Goal: Information Seeking & Learning: Check status

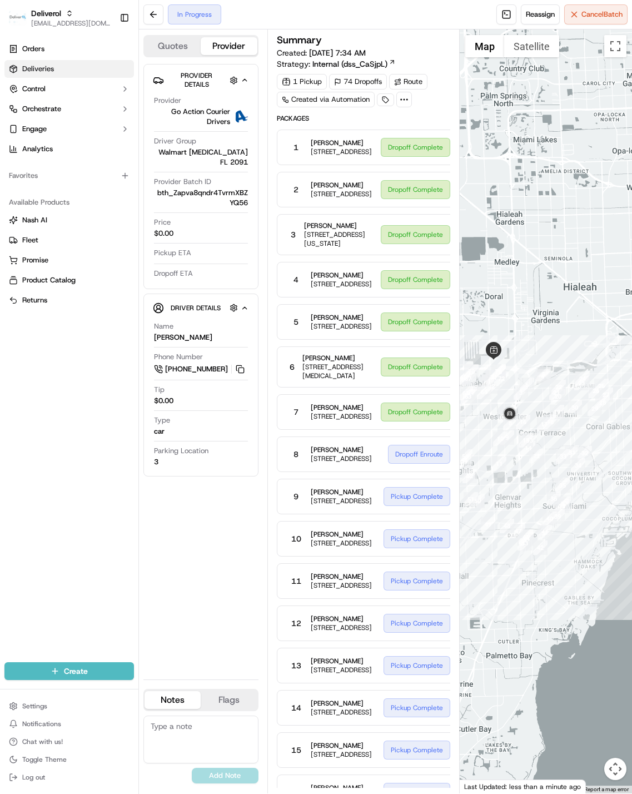
click at [67, 73] on link "Deliveries" at bounding box center [69, 69] width 130 height 18
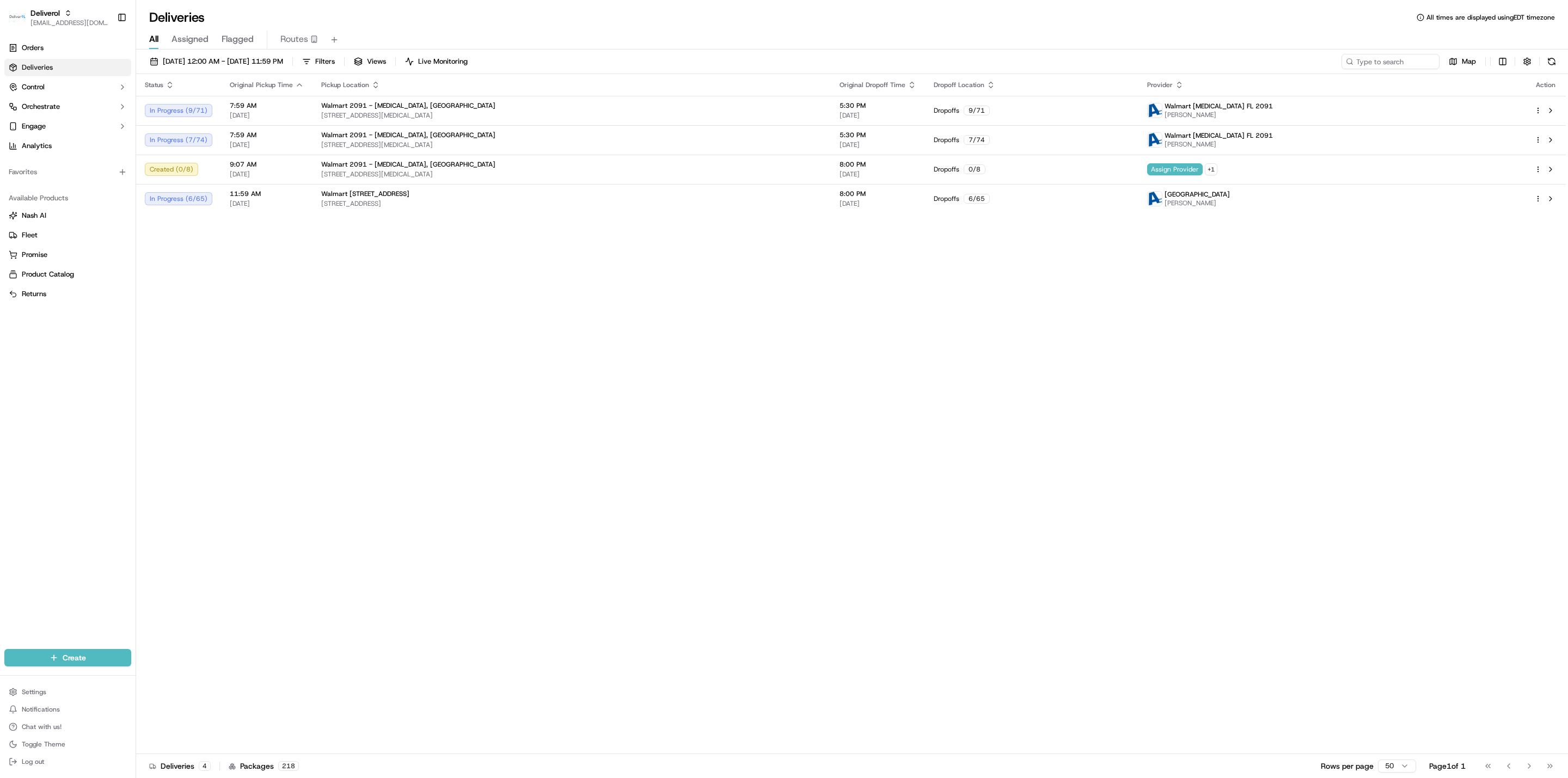
click at [761, 108] on html "Deliverol ali.jan@deliverol.com Toggle Sidebar Orders Deliveries Control Orches…" at bounding box center [784, 389] width 1568 height 778
click at [761, 141] on span "Delivery Details" at bounding box center [1490, 145] width 48 height 9
click at [761, 246] on html "Deliverol ali.jan@deliverol.com Toggle Sidebar Orders Deliveries Control Orches…" at bounding box center [784, 389] width 1568 height 778
click at [761, 141] on html "Deliverol ali.jan@deliverol.com Toggle Sidebar Orders Deliveries Control Orches…" at bounding box center [784, 389] width 1568 height 778
click at [761, 175] on span "Delivery Details" at bounding box center [1490, 174] width 48 height 9
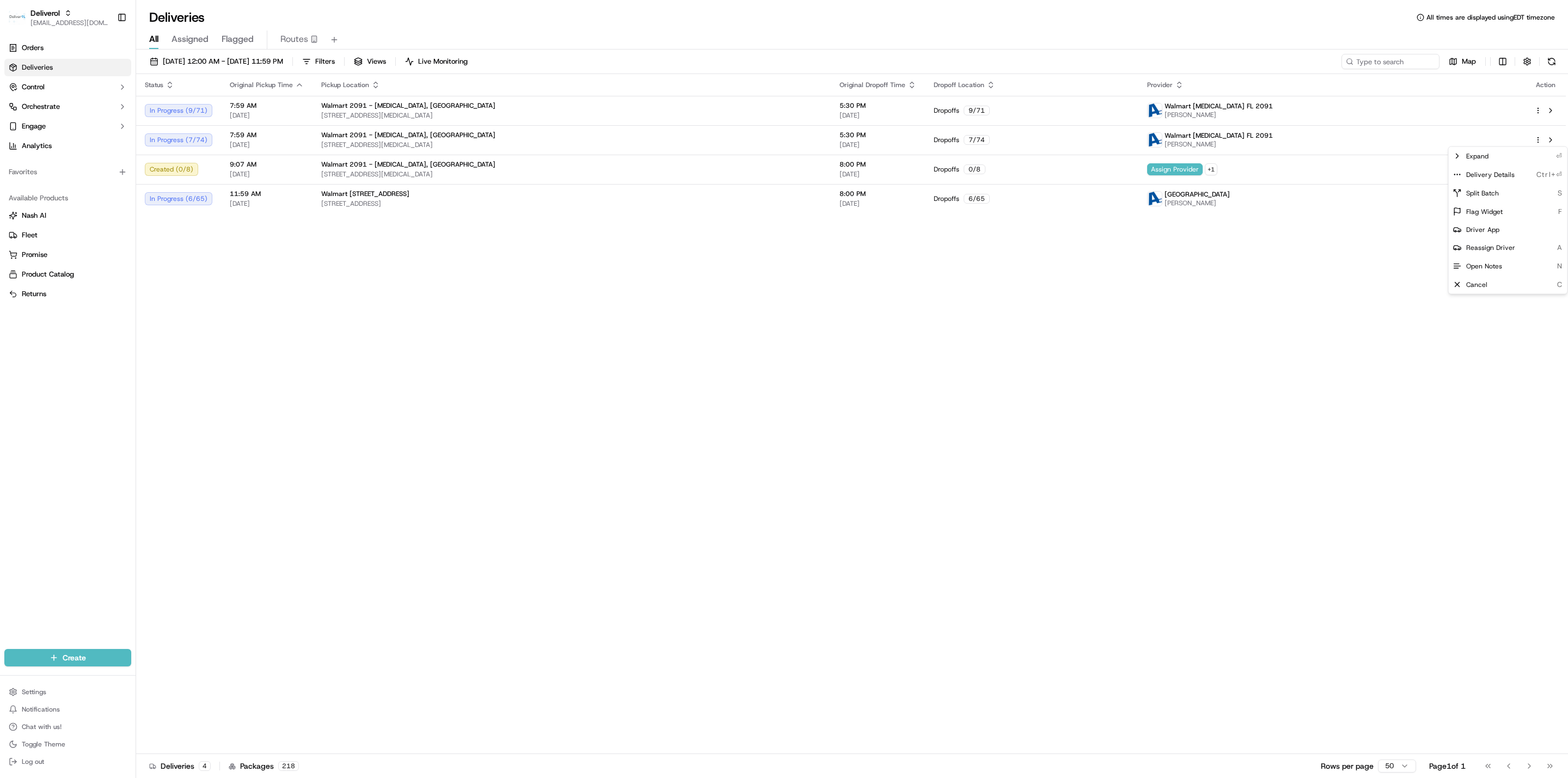
click at [761, 346] on html "Deliverol ali.jan@deliverol.com Toggle Sidebar Orders Deliveries Control Orches…" at bounding box center [784, 389] width 1568 height 778
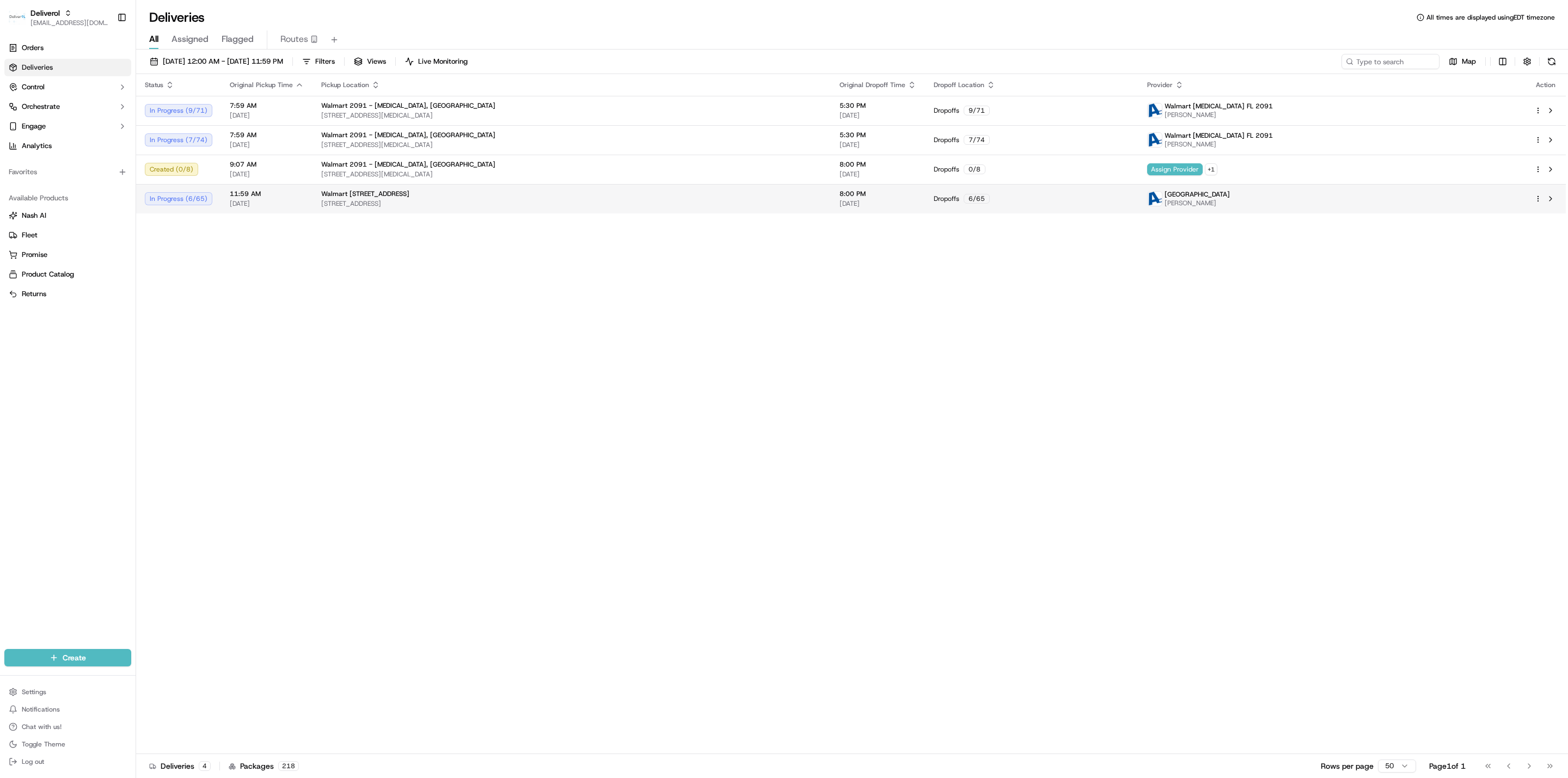
click at [761, 201] on html "Deliverol ali.jan@deliverol.com Toggle Sidebar Orders Deliveries Control Orches…" at bounding box center [784, 389] width 1568 height 778
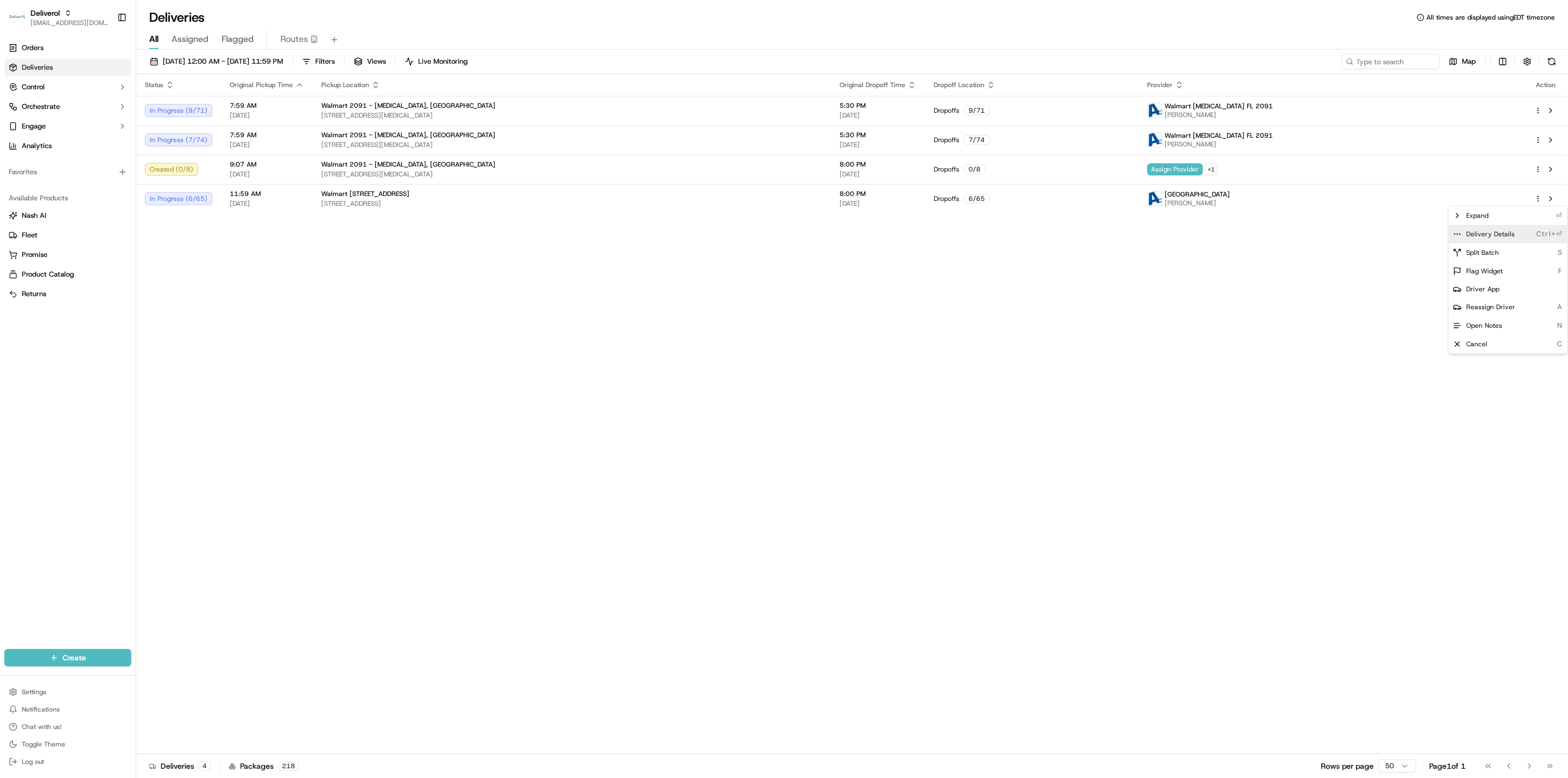
click at [761, 230] on span "Delivery Details" at bounding box center [1490, 234] width 48 height 9
drag, startPoint x: 1222, startPoint y: 288, endPoint x: 928, endPoint y: 2, distance: 410.2
click at [761, 287] on html "Deliverol ali.jan@deliverol.com Toggle Sidebar Orders Deliveries Control Orches…" at bounding box center [784, 389] width 1568 height 778
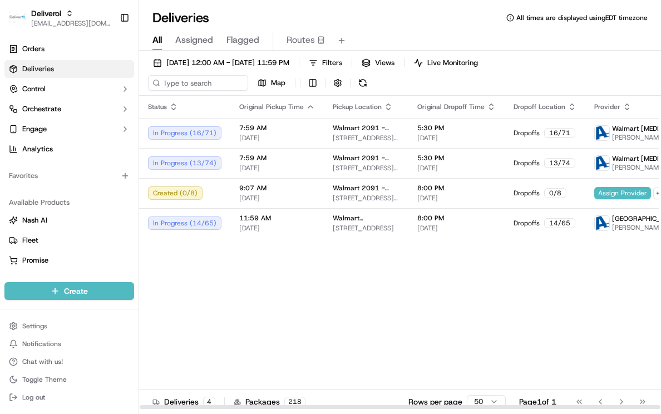
click at [379, 289] on div "Status Original Pickup Time Pickup Location Original Dropoff Time Dropoff Locat…" at bounding box center [455, 253] width 633 height 314
click at [421, 10] on div "Deliveries All times are displayed using EDT timezone" at bounding box center [400, 18] width 522 height 18
click at [283, 327] on div "Status Original Pickup Time Pickup Location Original Dropoff Time Dropoff Locat…" at bounding box center [455, 253] width 633 height 314
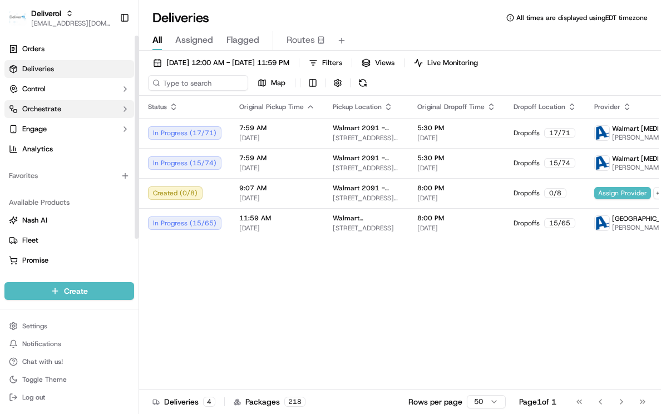
click at [111, 106] on button "Orchestrate" at bounding box center [69, 109] width 130 height 18
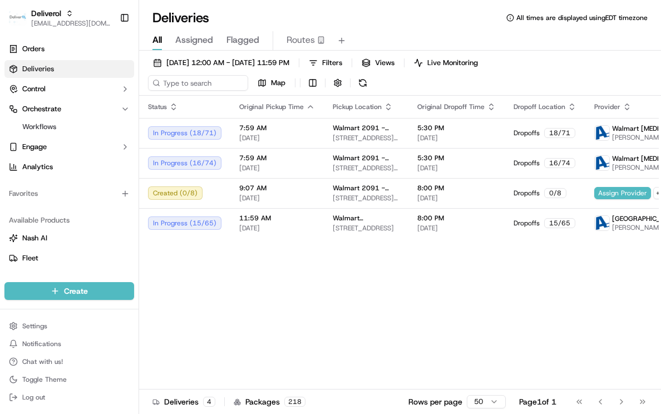
click at [571, 32] on div "All Assigned Flagged Routes" at bounding box center [400, 40] width 522 height 19
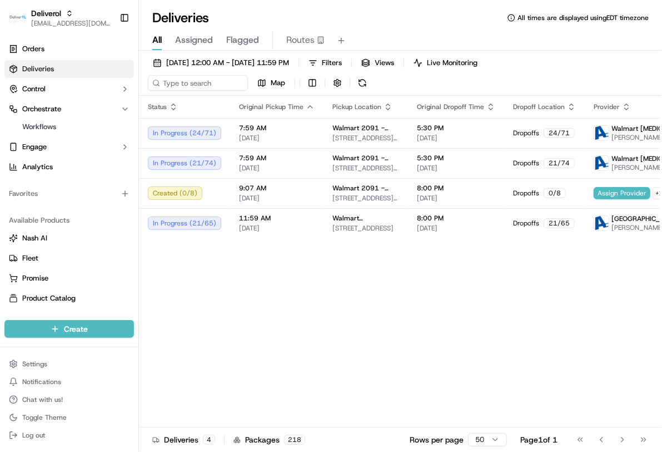
click at [419, 27] on div "All Assigned Flagged Routes" at bounding box center [400, 39] width 523 height 24
click at [370, 352] on div "Status Original Pickup Time Pickup Location Original Dropoff Time Dropoff Locat…" at bounding box center [455, 272] width 633 height 352
click at [347, 56] on button "Filters" at bounding box center [325, 63] width 43 height 16
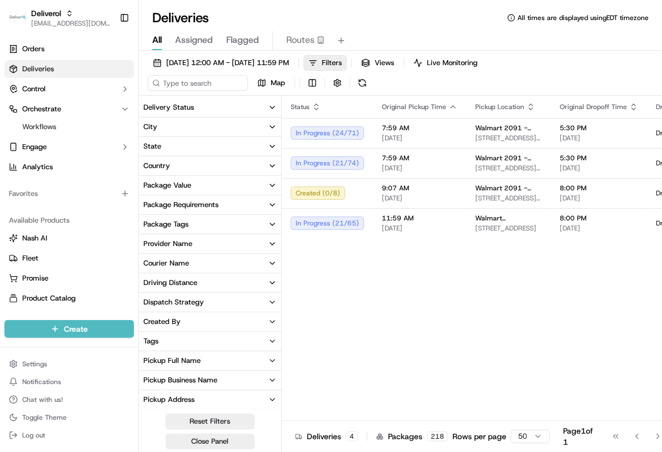
click at [221, 110] on button "Delivery Status" at bounding box center [210, 107] width 142 height 19
click at [345, 317] on div "Status Original Pickup Time Pickup Location Original Dropoff Time Dropoff Locat…" at bounding box center [598, 272] width 633 height 352
click at [425, 321] on div "Status Original Pickup Time Pickup Location Original Dropoff Time Dropoff Locat…" at bounding box center [598, 272] width 633 height 352
click at [201, 273] on button "Courier Name" at bounding box center [210, 263] width 142 height 19
click at [273, 268] on icon "button" at bounding box center [272, 263] width 9 height 9
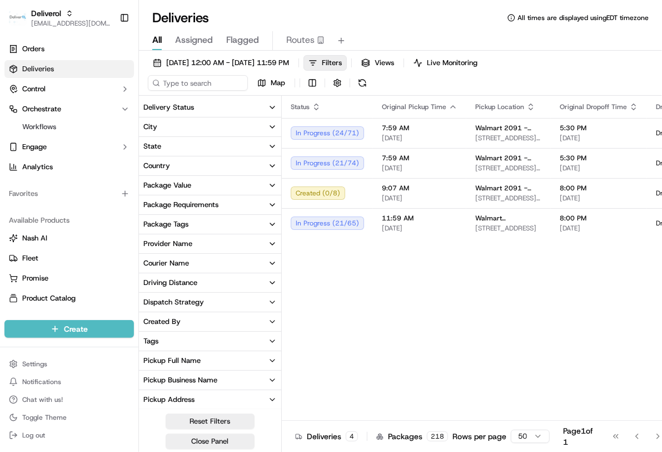
click at [252, 214] on button "Package Requirements" at bounding box center [210, 204] width 142 height 19
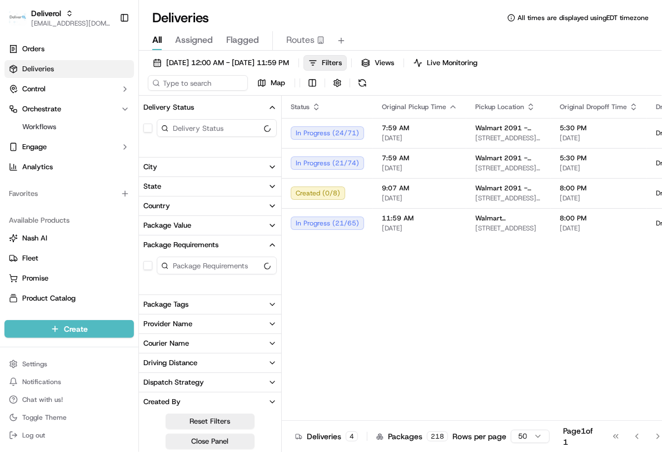
scroll to position [194, 0]
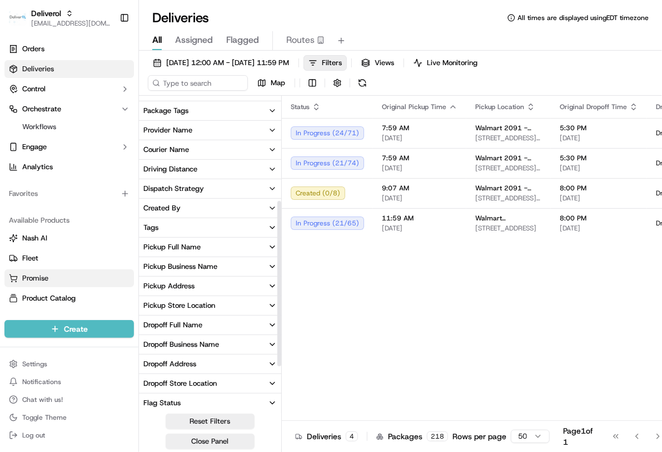
click at [425, 315] on div "Status Original Pickup Time Pickup Location Original Dropoff Time Dropoff Locat…" at bounding box center [598, 272] width 633 height 352
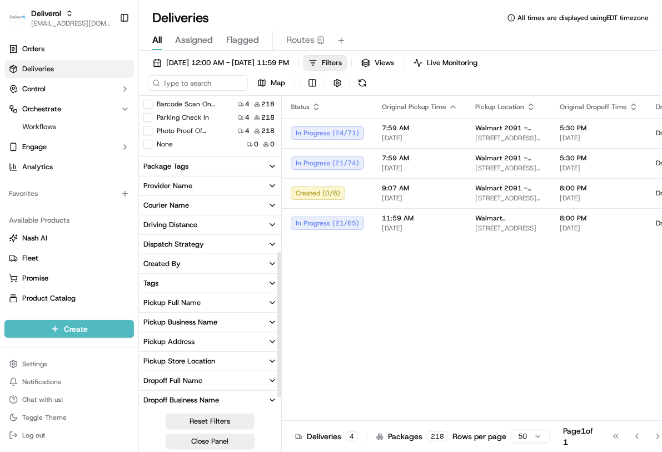
scroll to position [329, 0]
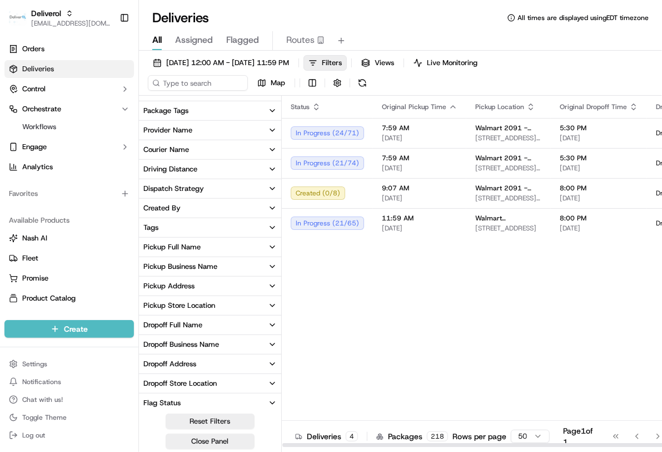
click at [381, 310] on div "Status Original Pickup Time Pickup Location Original Dropoff Time Dropoff Locat…" at bounding box center [598, 272] width 633 height 352
click at [466, 284] on div "Status Original Pickup Time Pickup Location Original Dropoff Time Dropoff Locat…" at bounding box center [598, 272] width 633 height 352
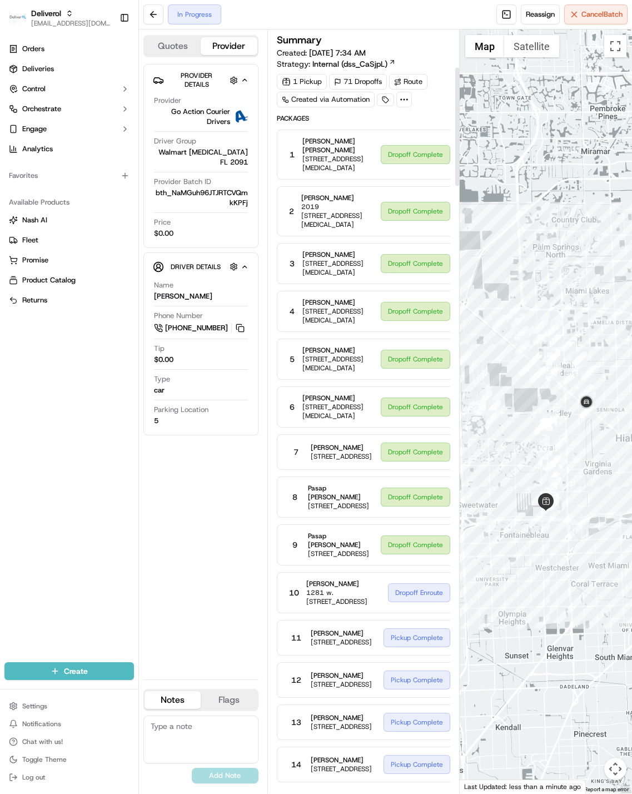
scroll to position [417, 0]
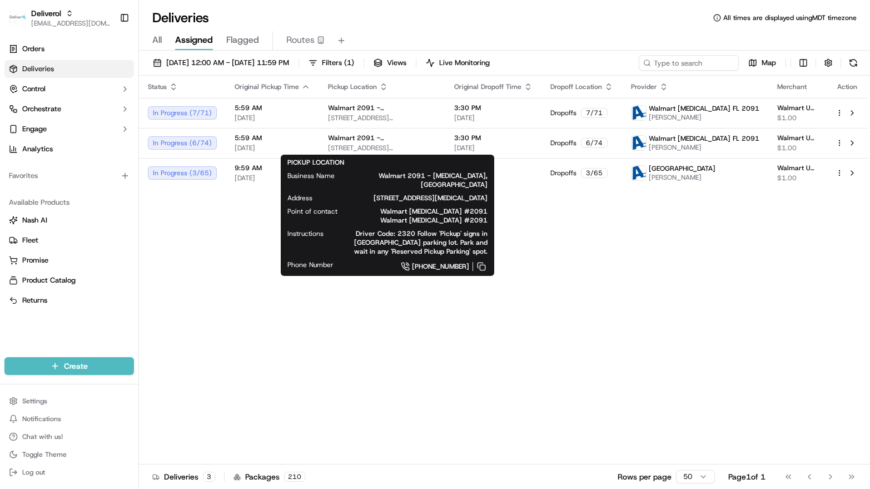
click at [489, 251] on div "PICKUP LOCATION Business Name Walmart [GEOGRAPHIC_DATA][MEDICAL_DATA] Address […" at bounding box center [388, 215] width 214 height 121
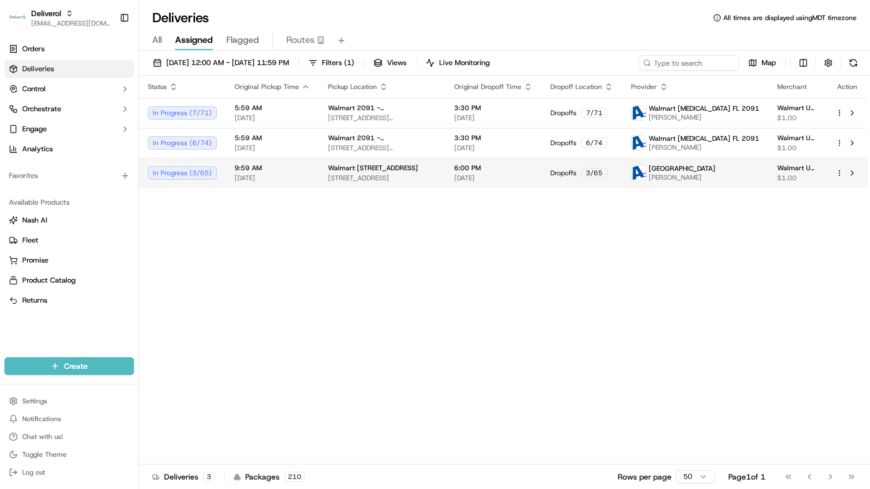
click at [383, 172] on div "Walmart [STREET_ADDRESS][GEOGRAPHIC_DATA][STREET_ADDRESS][GEOGRAPHIC_DATA]" at bounding box center [382, 173] width 108 height 19
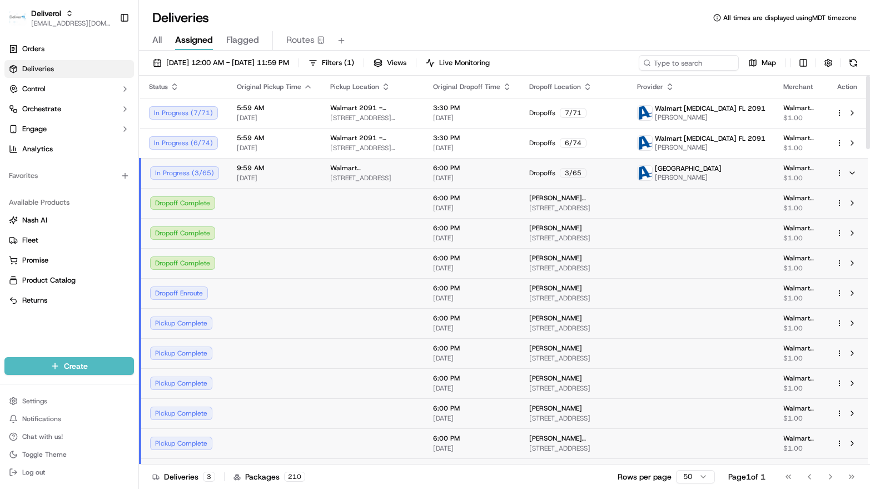
click at [314, 169] on td "9:59 AM 09/18/2025" at bounding box center [274, 173] width 93 height 30
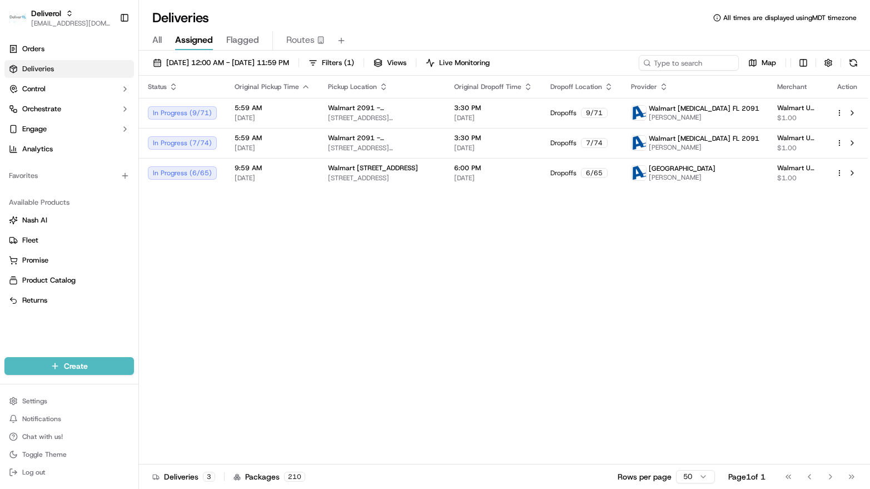
click at [182, 239] on div "Status Original Pickup Time Pickup Location Original Dropoff Time Dropoff Locat…" at bounding box center [503, 270] width 729 height 389
click at [458, 273] on div "Status Original Pickup Time Pickup Location Original Dropoff Time Dropoff Locat…" at bounding box center [503, 270] width 729 height 389
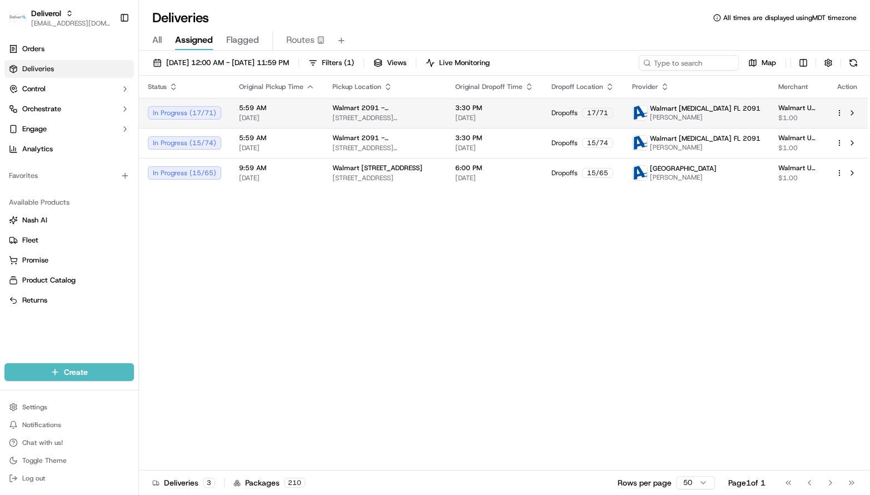
drag, startPoint x: 636, startPoint y: 256, endPoint x: 564, endPoint y: 118, distance: 155.5
click at [636, 256] on div "Status Original Pickup Time Pickup Location Original Dropoff Time Dropoff Locat…" at bounding box center [503, 273] width 729 height 395
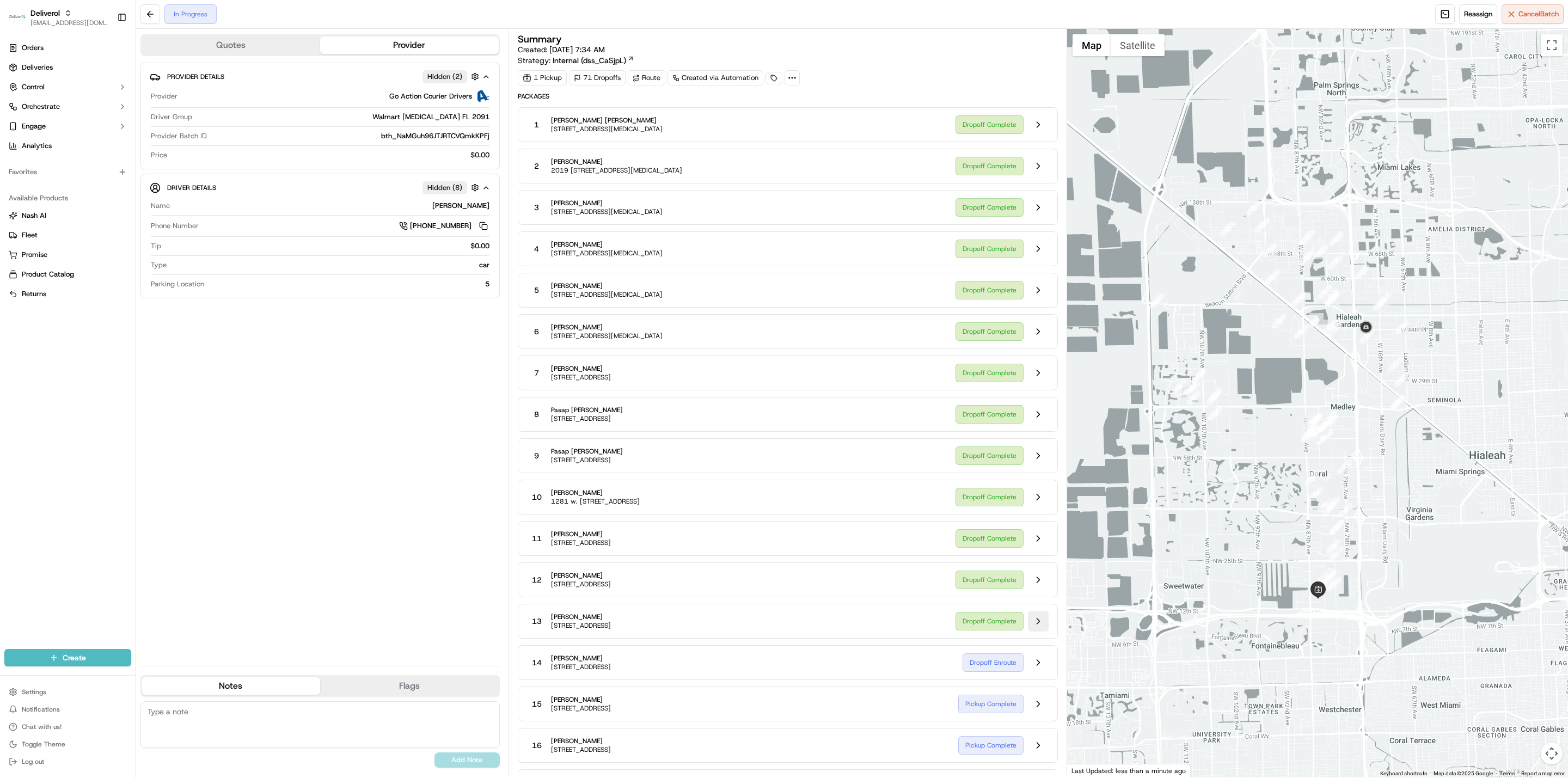
click at [1033, 631] on button at bounding box center [1038, 620] width 21 height 21
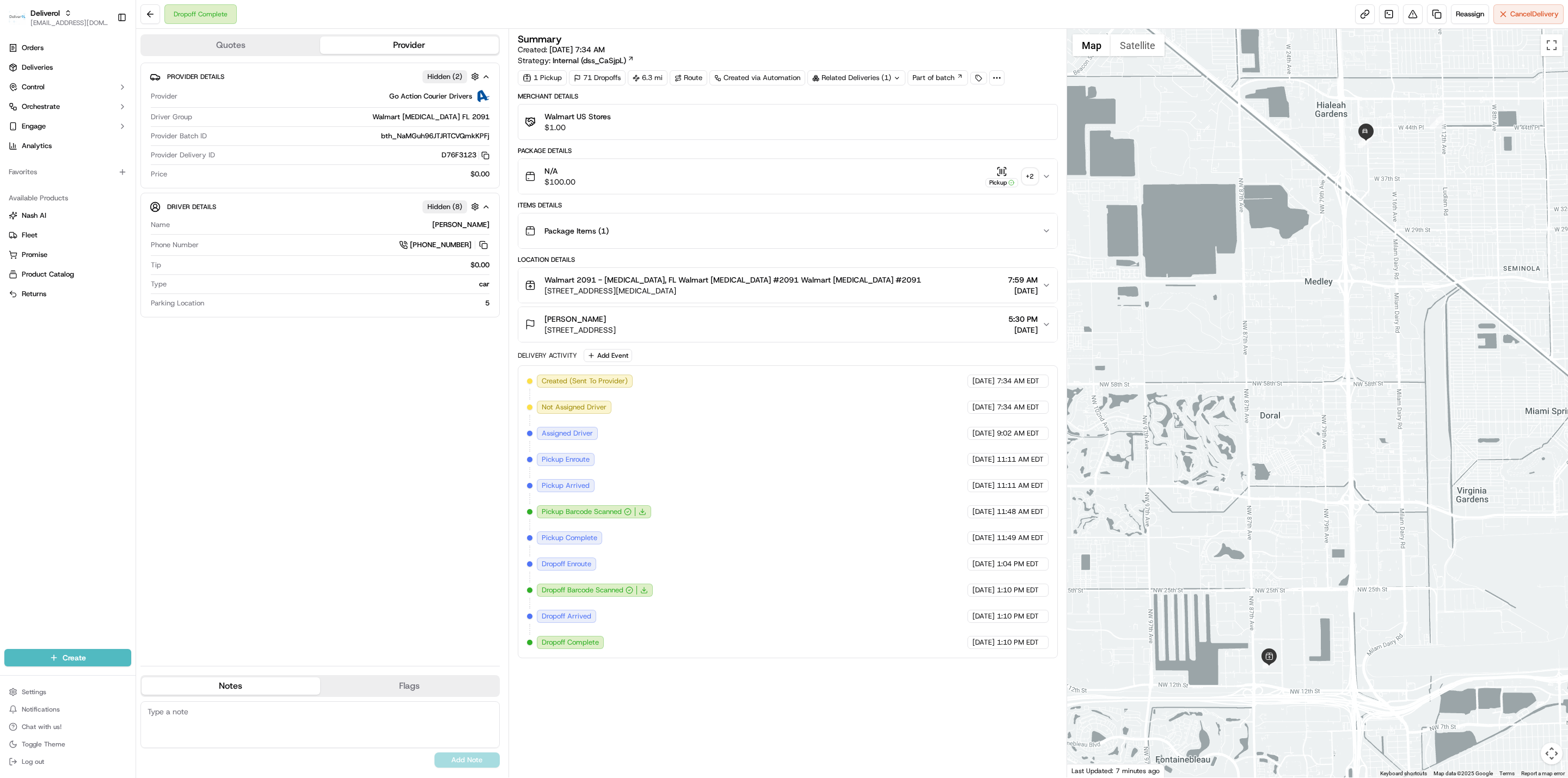
click at [332, 2] on div "Dropoff Complete Reassign Cancel Delivery" at bounding box center [852, 14] width 1432 height 28
click at [156, 17] on button at bounding box center [150, 14] width 20 height 20
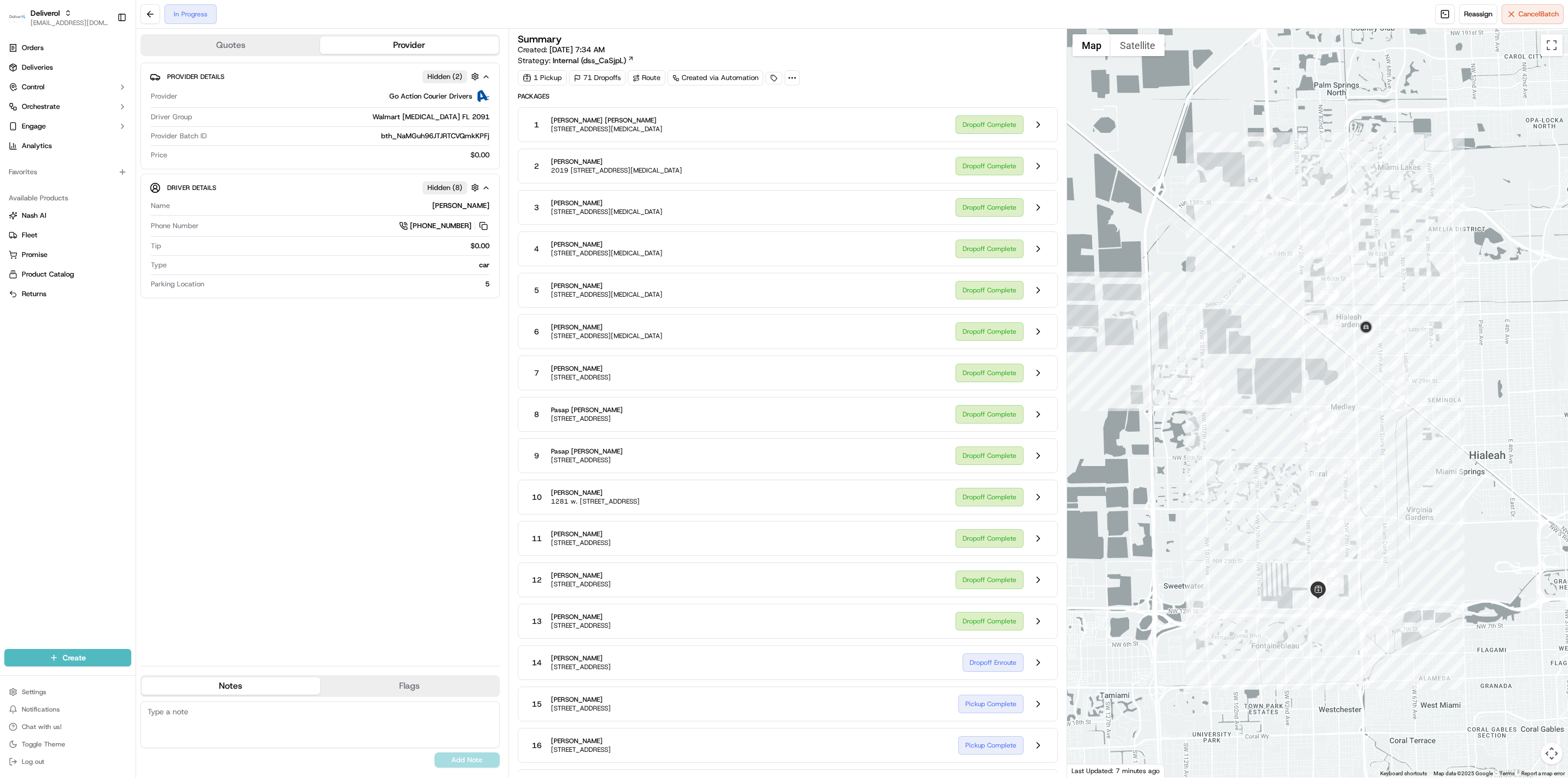
scroll to position [272, 0]
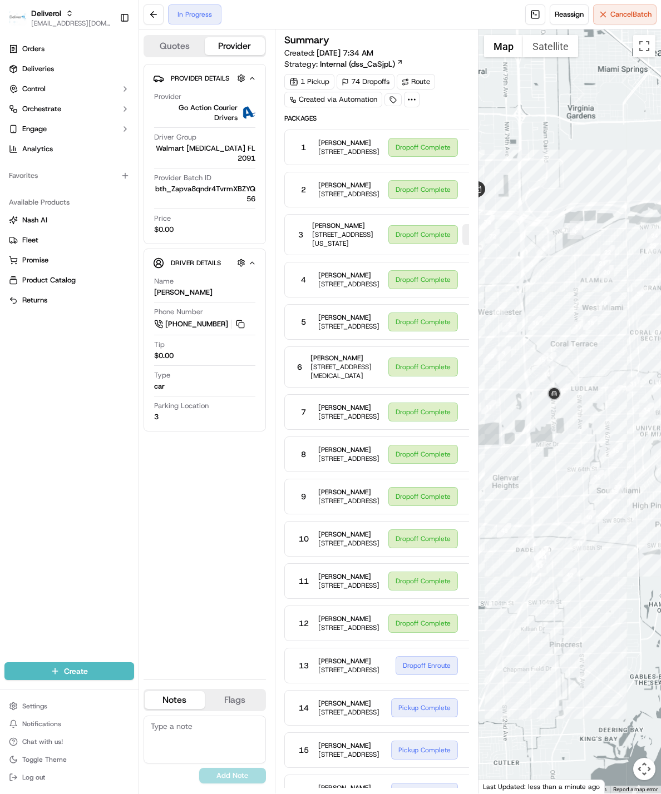
click at [462, 245] on button at bounding box center [472, 234] width 21 height 21
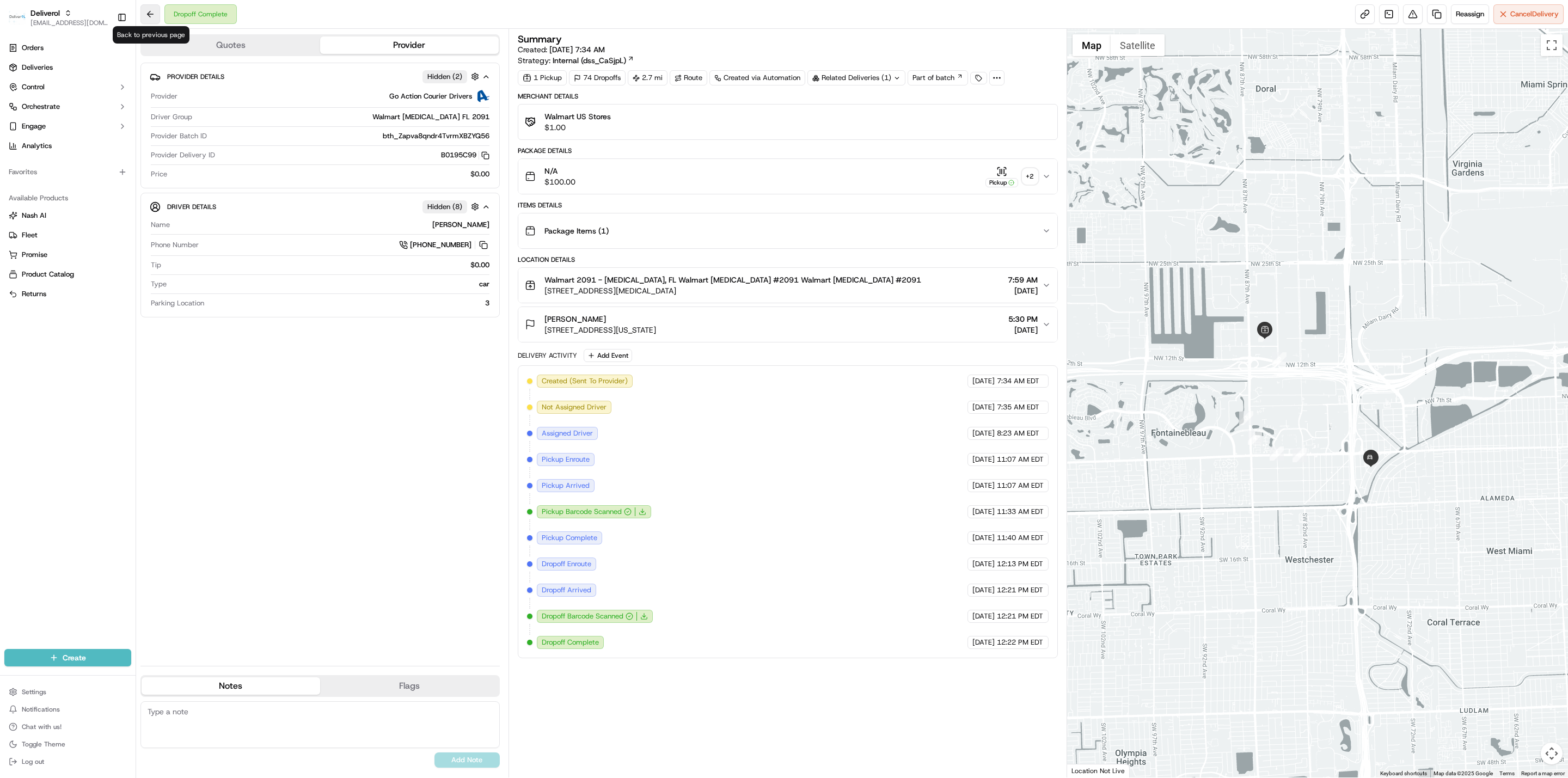
click at [144, 18] on button at bounding box center [150, 14] width 20 height 20
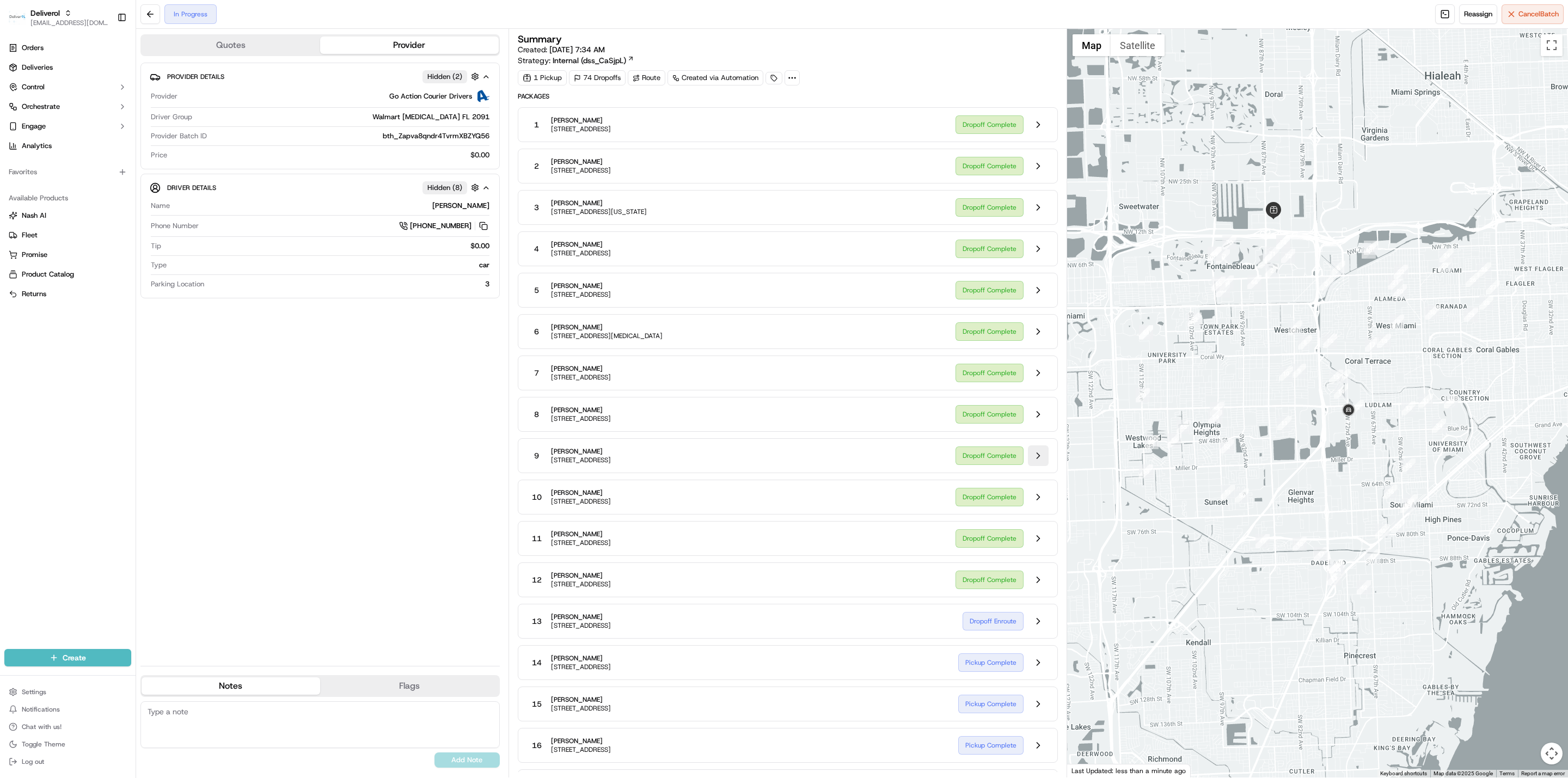
click at [1033, 466] on button at bounding box center [1038, 455] width 21 height 21
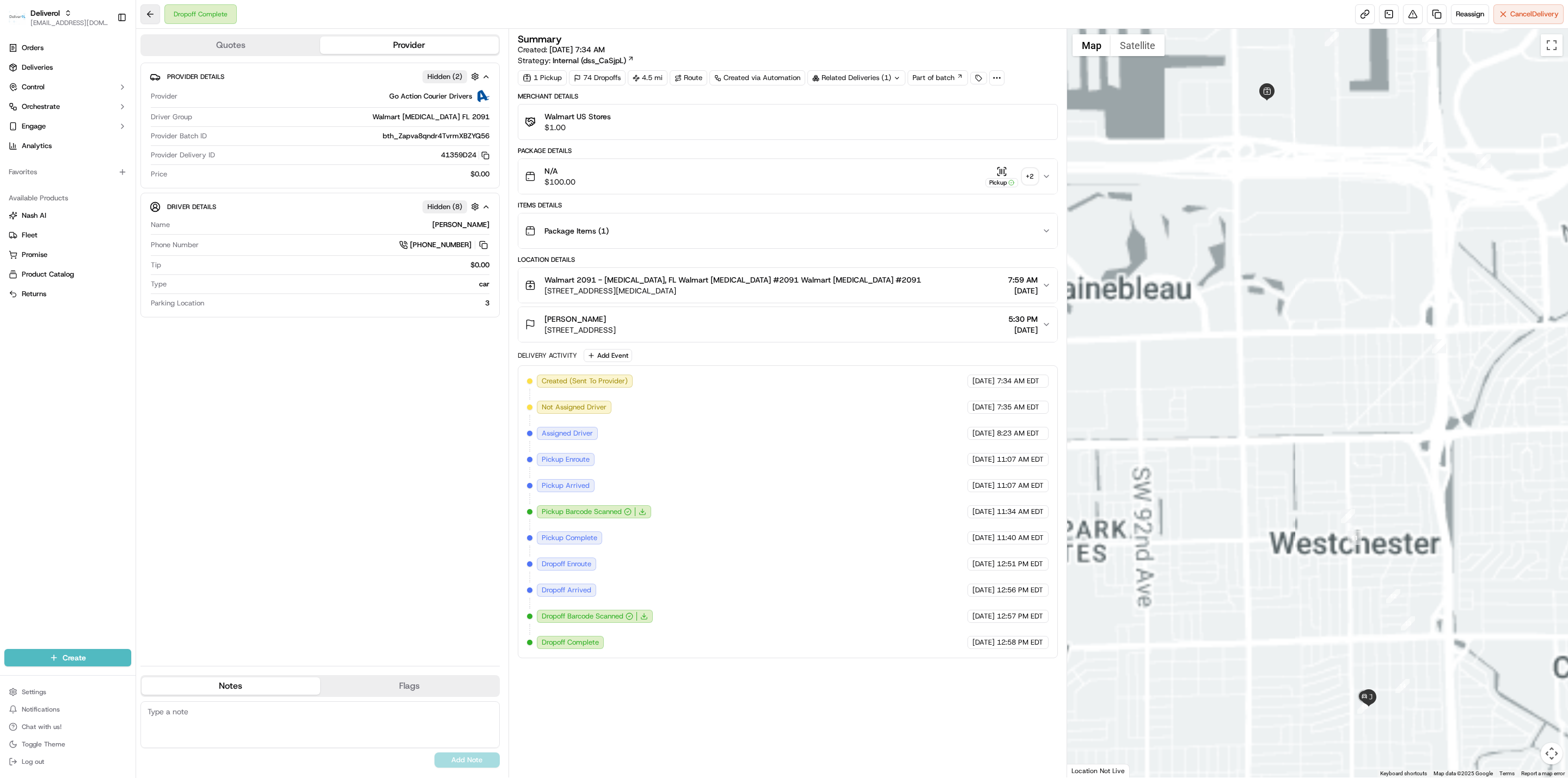
click at [306, 16] on div "Dropoff Complete Reassign Cancel Delivery" at bounding box center [852, 14] width 1432 height 28
click at [148, 17] on button at bounding box center [150, 14] width 20 height 20
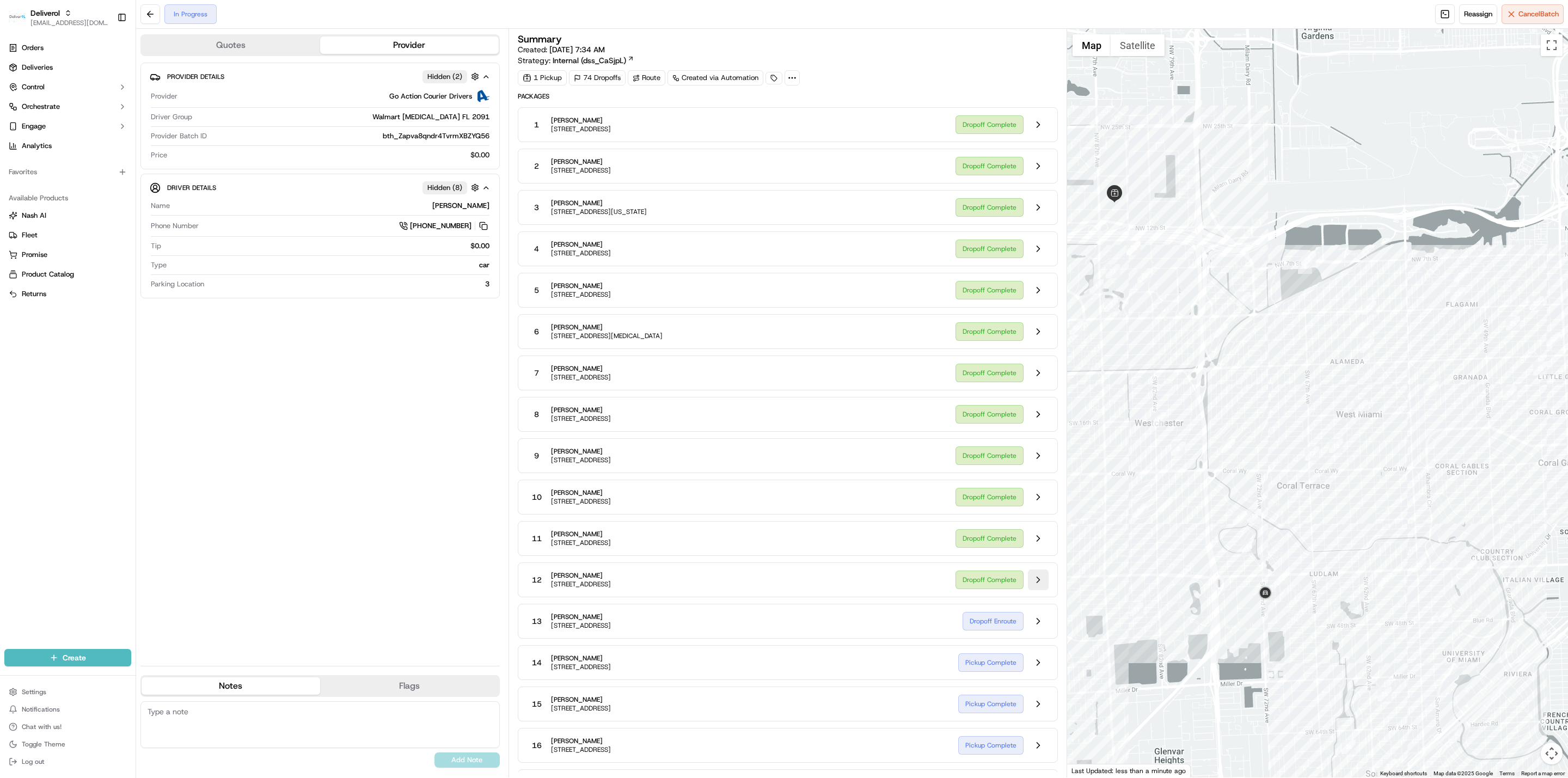
click at [1038, 590] on button at bounding box center [1038, 579] width 21 height 21
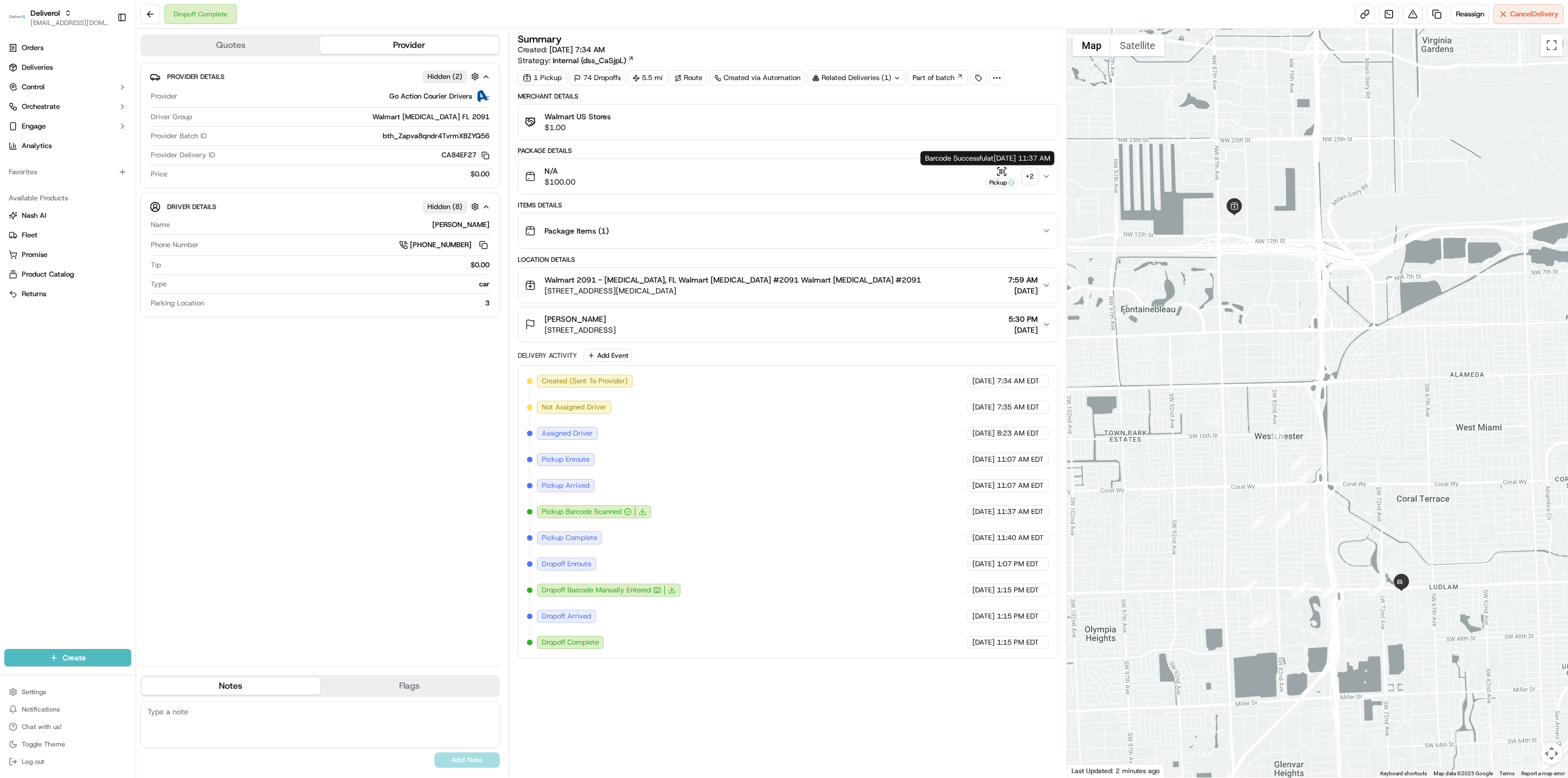
click at [999, 173] on icon "button" at bounding box center [999, 170] width 0 height 4
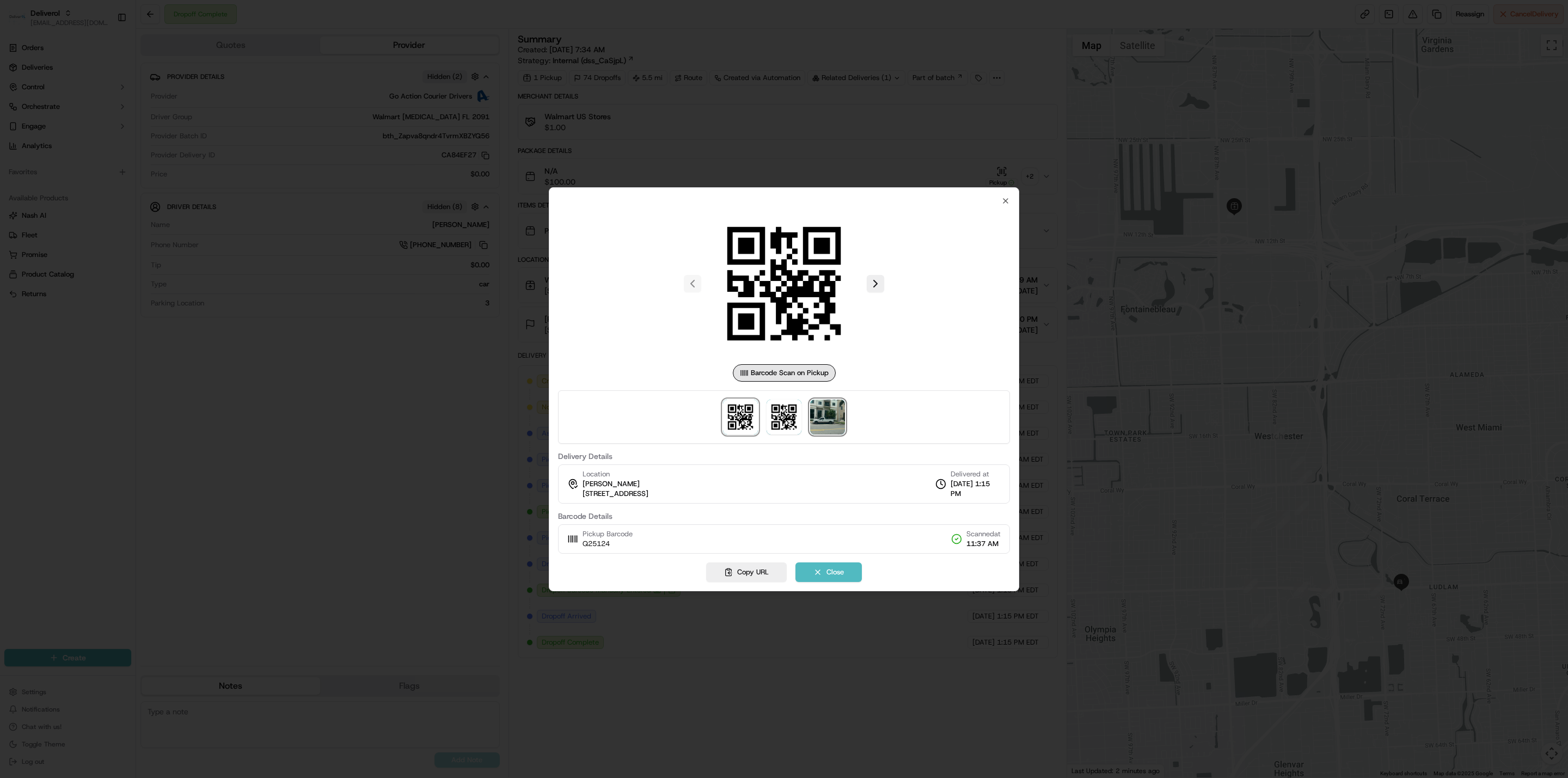
click at [838, 425] on img at bounding box center [828, 417] width 35 height 35
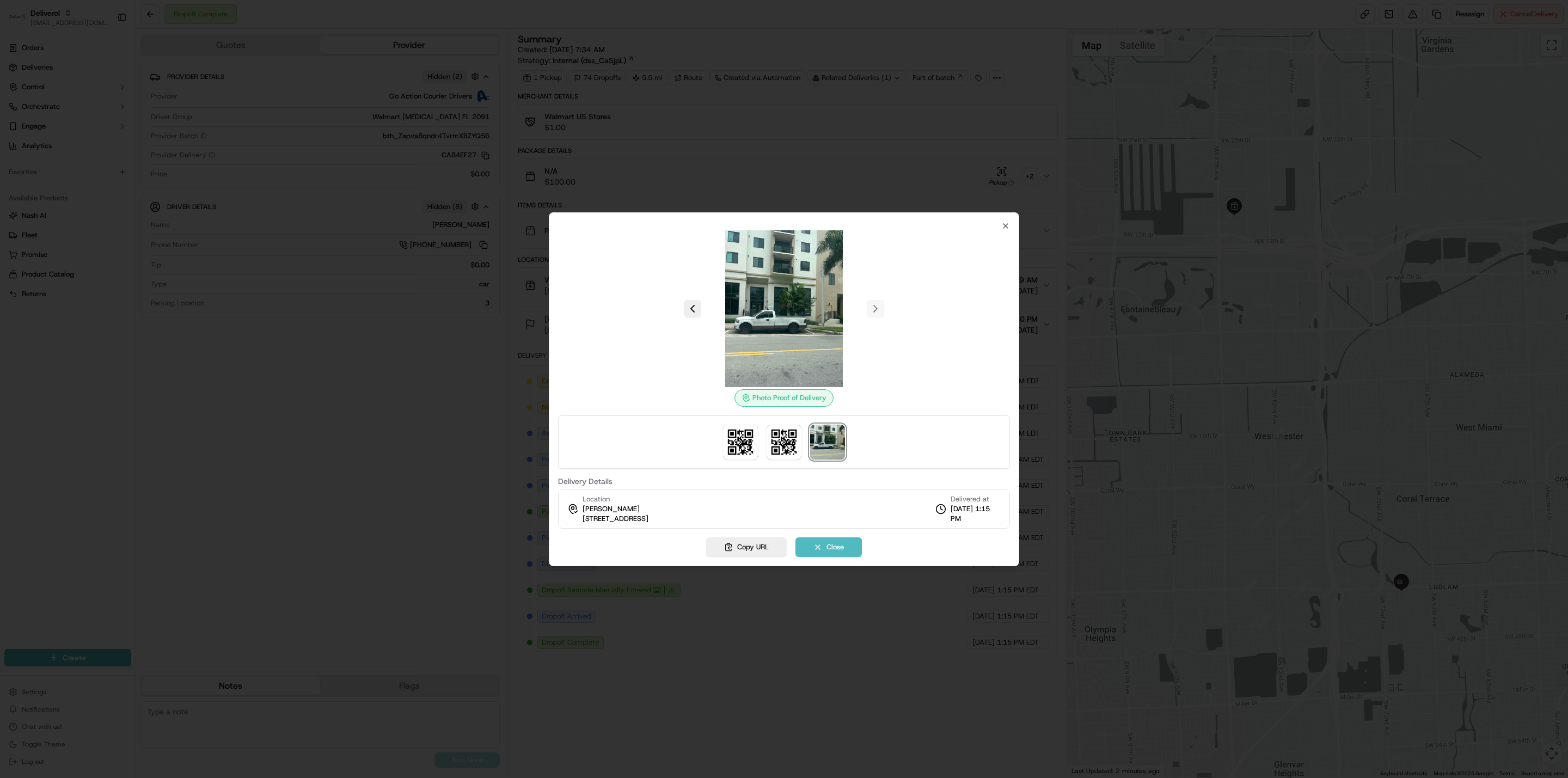
click at [804, 324] on img at bounding box center [784, 308] width 157 height 157
click at [1002, 221] on icon "button" at bounding box center [1005, 225] width 9 height 9
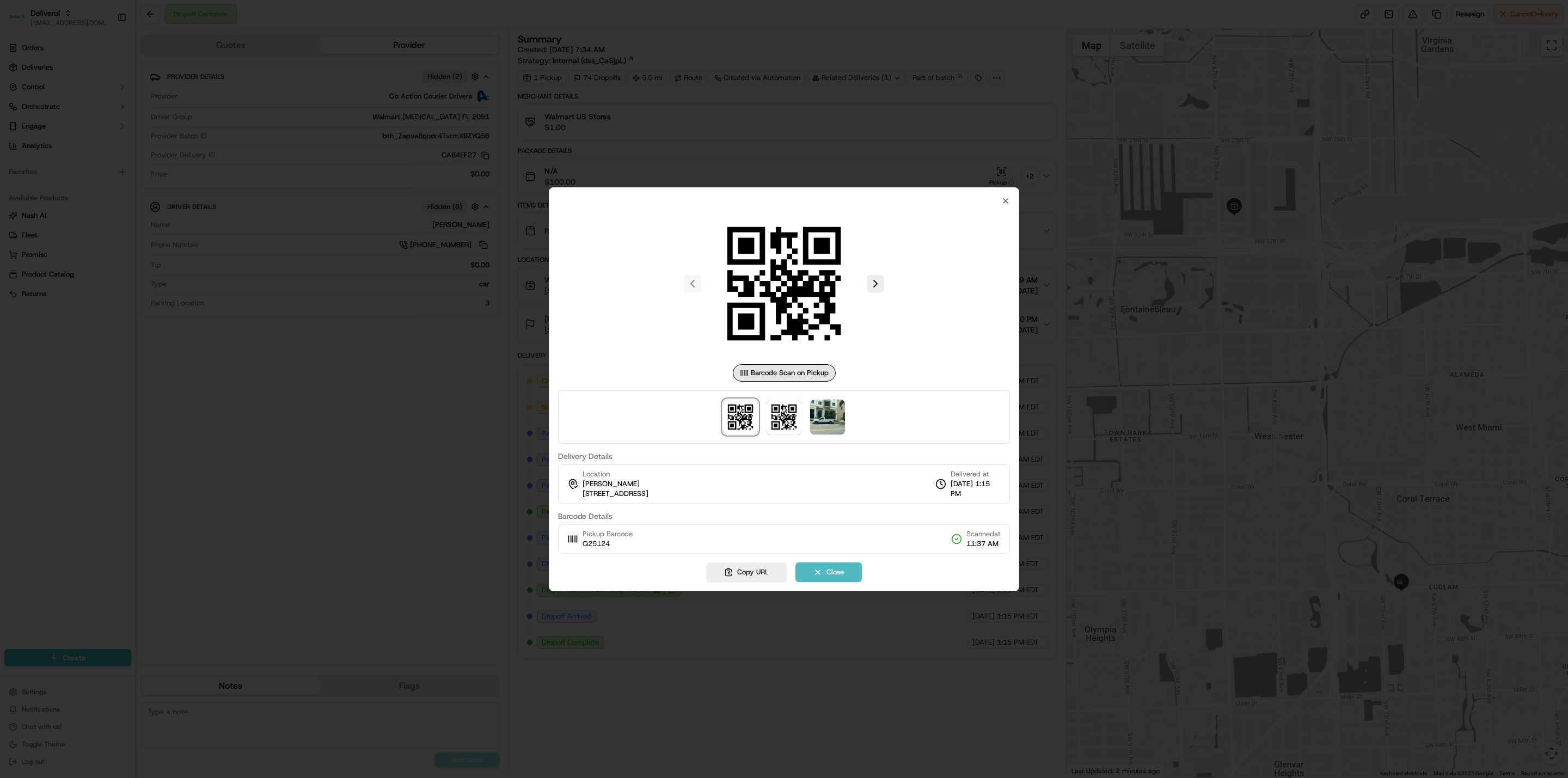
click at [779, 116] on div "Walmart US Stores $1.00" at bounding box center [787, 121] width 526 height 22
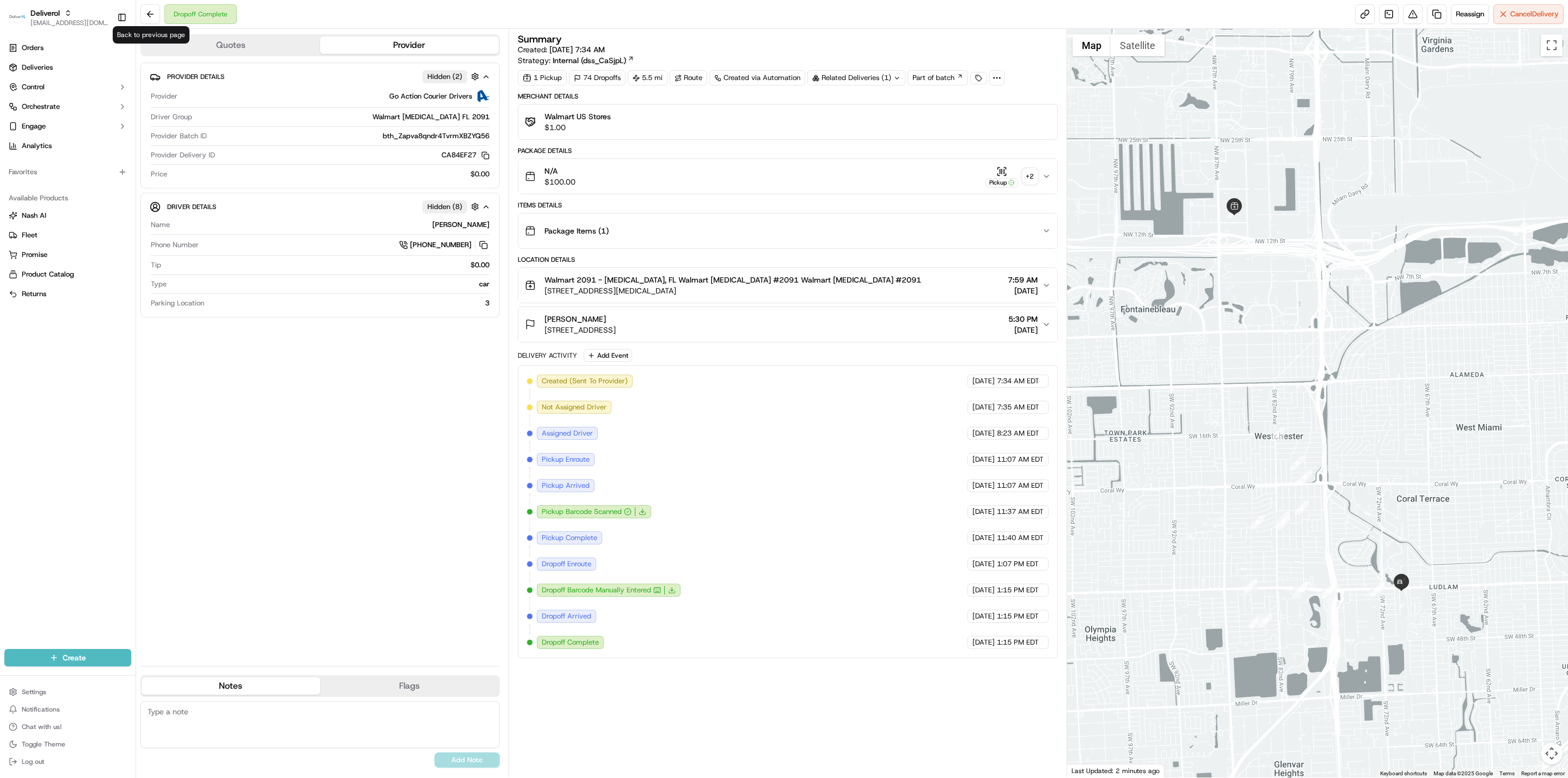
click at [144, 12] on button at bounding box center [150, 14] width 20 height 20
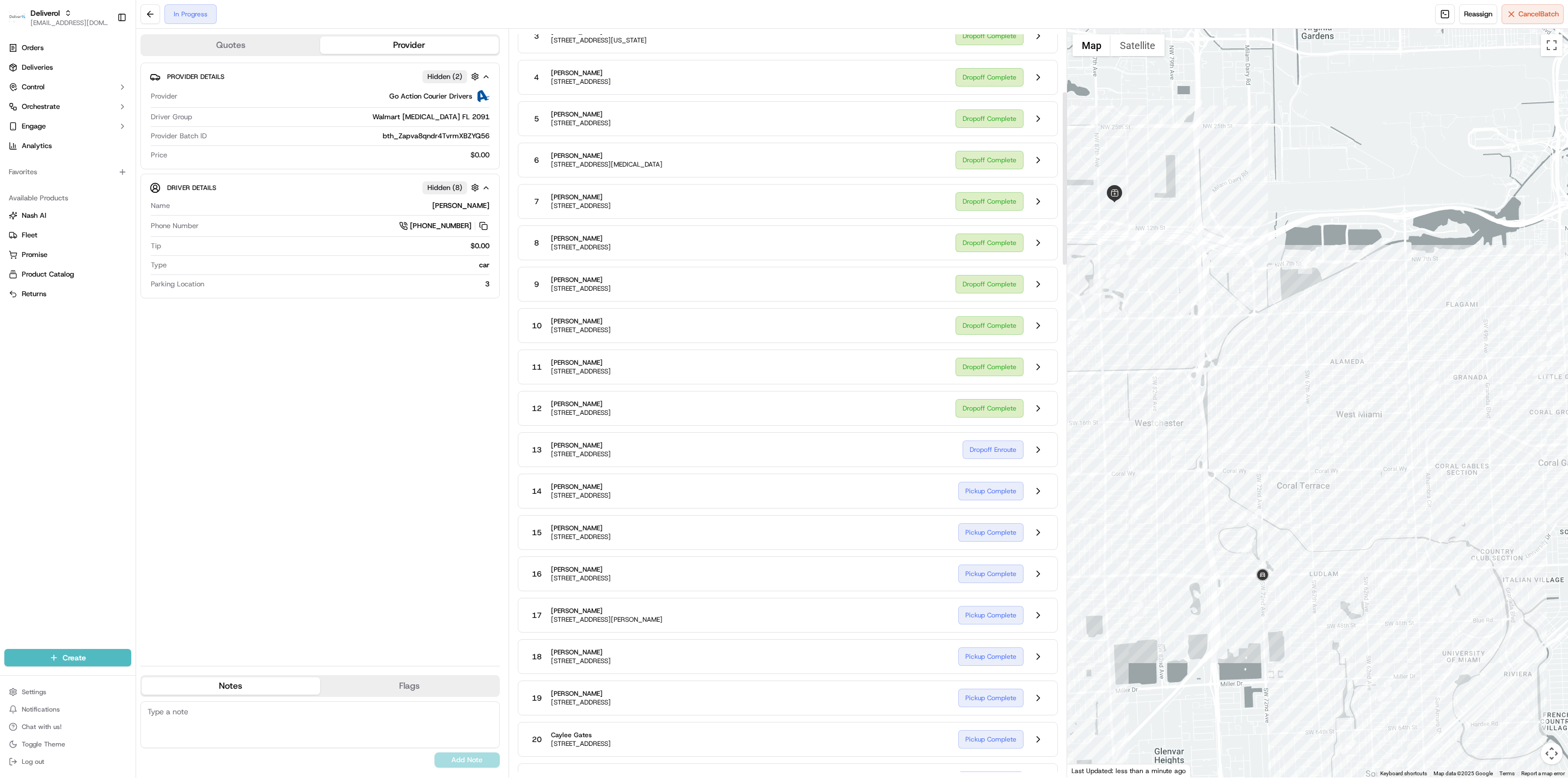
scroll to position [272, 0]
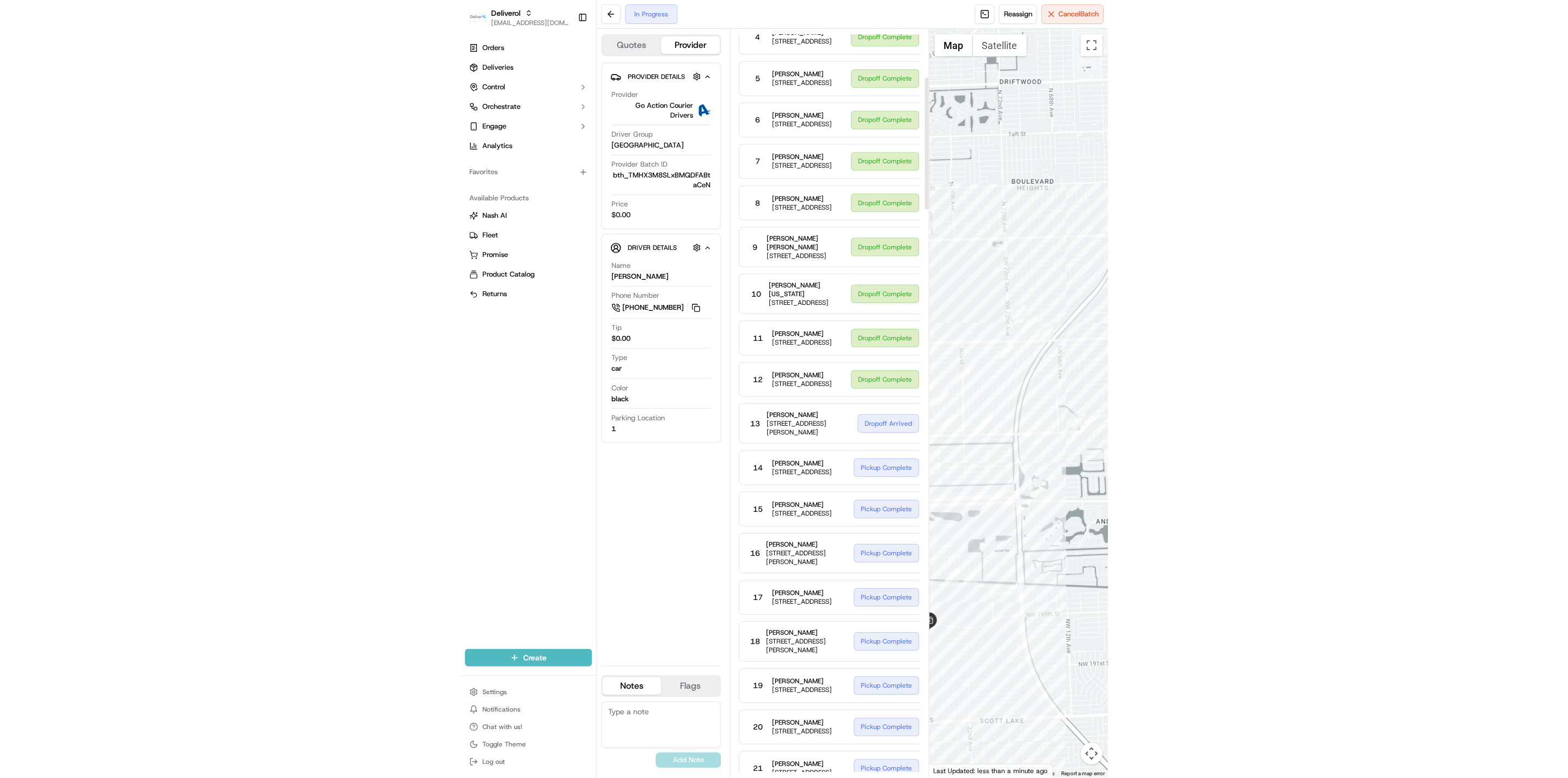
scroll to position [272, 0]
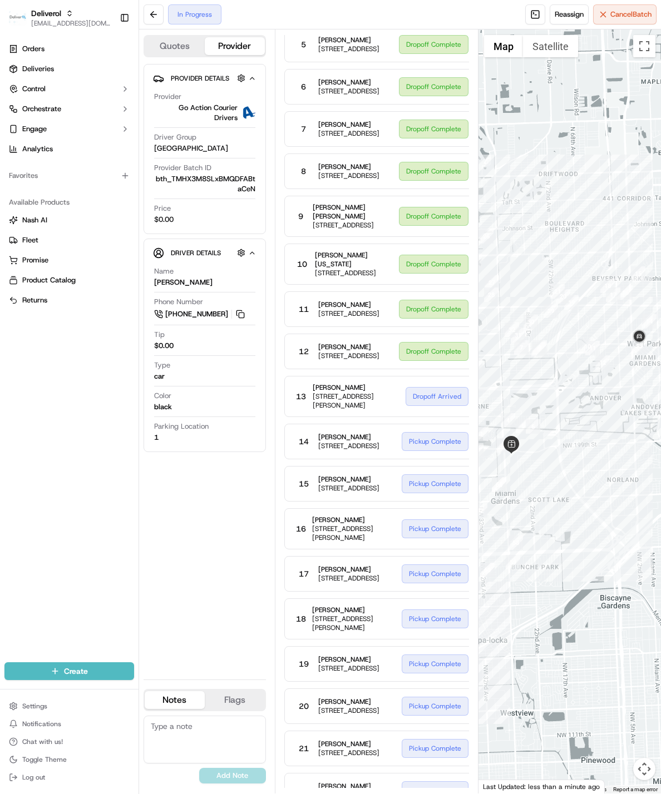
drag, startPoint x: 579, startPoint y: 292, endPoint x: 430, endPoint y: 111, distance: 234.4
click at [557, 283] on div at bounding box center [569, 411] width 182 height 764
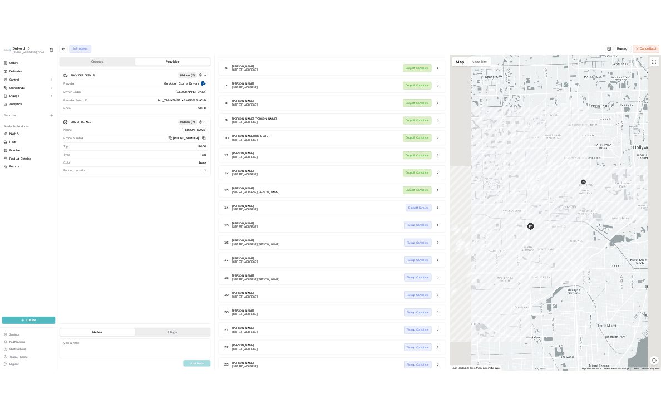
scroll to position [214, 0]
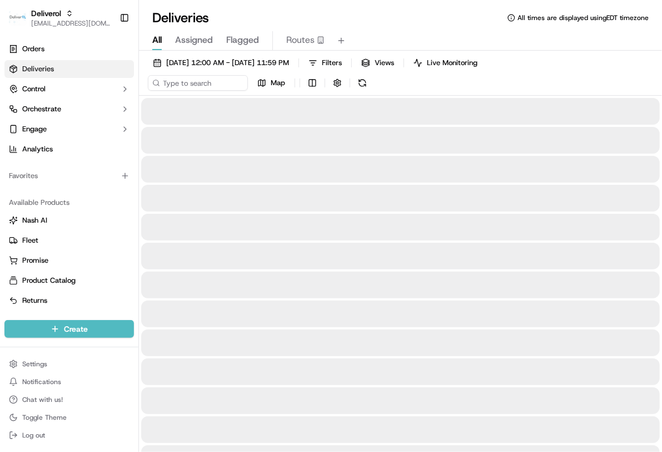
click at [451, 31] on div "All Assigned Flagged Routes" at bounding box center [400, 40] width 523 height 19
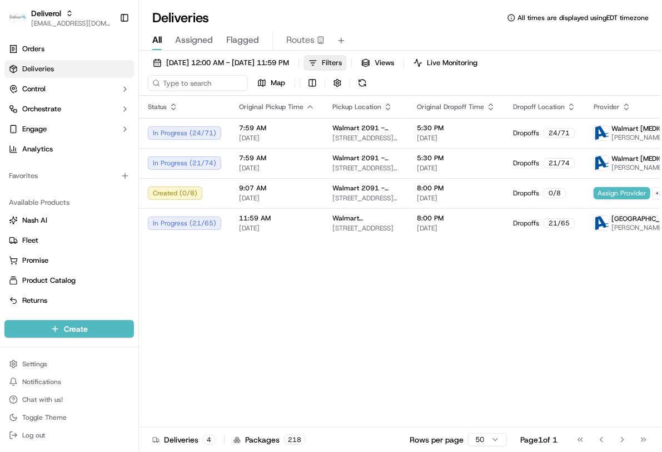
click at [347, 65] on button "Filters" at bounding box center [325, 63] width 43 height 16
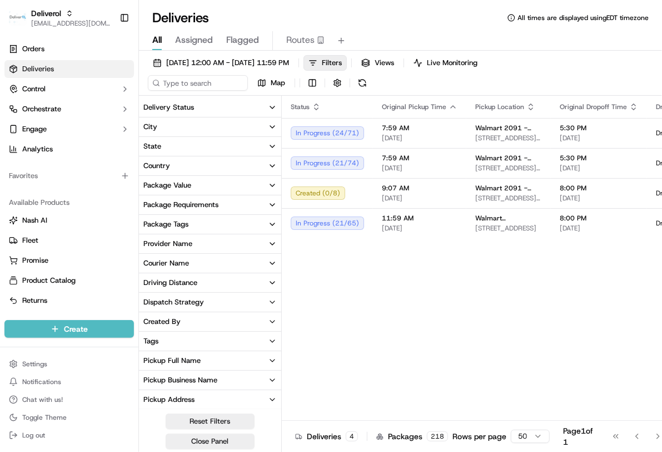
click at [196, 258] on button "Courier Name" at bounding box center [210, 263] width 142 height 19
click at [353, 296] on div "Status Original Pickup Time Pickup Location Original Dropoff Time Dropoff Locat…" at bounding box center [598, 272] width 633 height 352
click at [407, 315] on div "Status Original Pickup Time Pickup Location Original Dropoff Time Dropoff Locat…" at bounding box center [598, 272] width 633 height 352
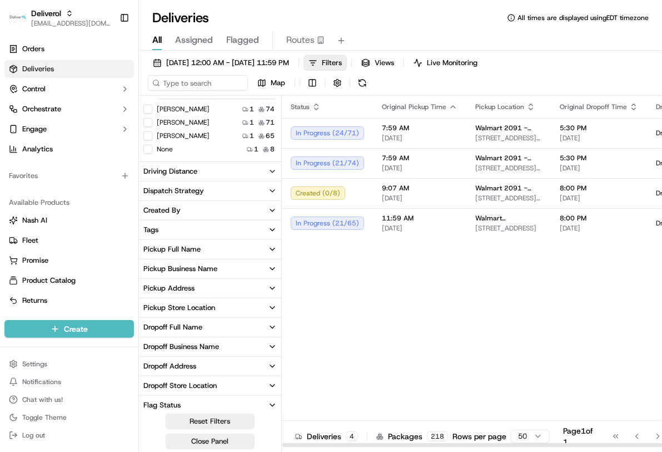
click at [372, 322] on div "Status Original Pickup Time Pickup Location Original Dropoff Time Dropoff Locat…" at bounding box center [598, 272] width 633 height 352
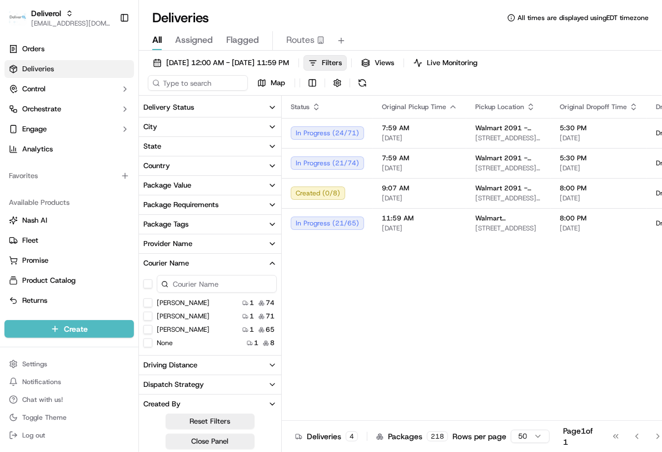
click at [248, 260] on button "Courier Name" at bounding box center [210, 263] width 142 height 19
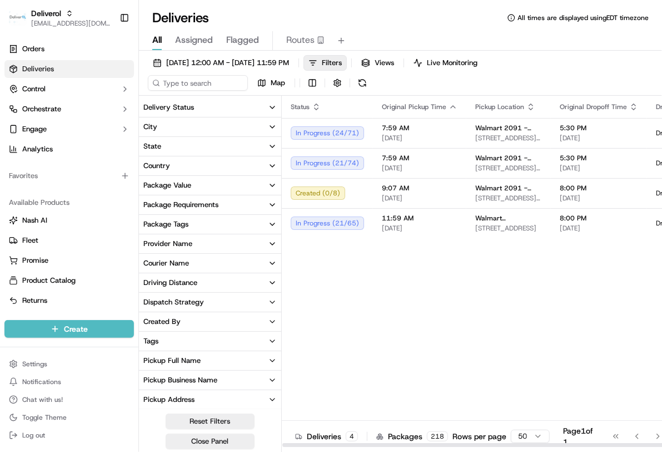
click at [473, 310] on div "Status Original Pickup Time Pickup Location Original Dropoff Time Dropoff Locat…" at bounding box center [598, 272] width 633 height 352
click at [347, 56] on button "Filters" at bounding box center [325, 63] width 43 height 16
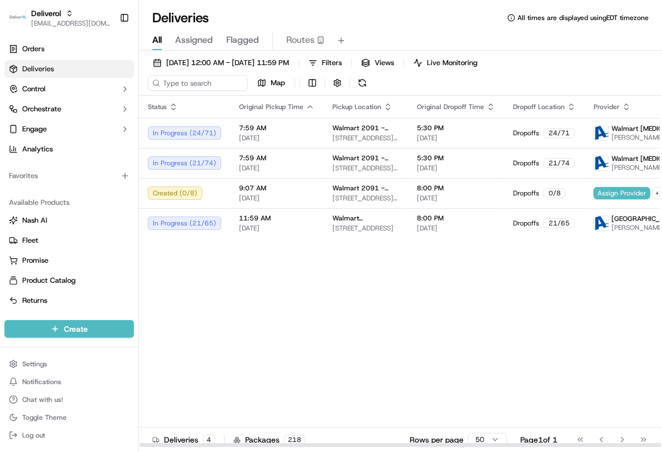
click at [333, 294] on div "Status Original Pickup Time Pickup Location Original Dropoff Time Dropoff Locat…" at bounding box center [455, 272] width 633 height 352
click at [481, 27] on div "All Assigned Flagged Routes" at bounding box center [400, 39] width 523 height 24
click at [394, 65] on span "Views" at bounding box center [384, 63] width 19 height 10
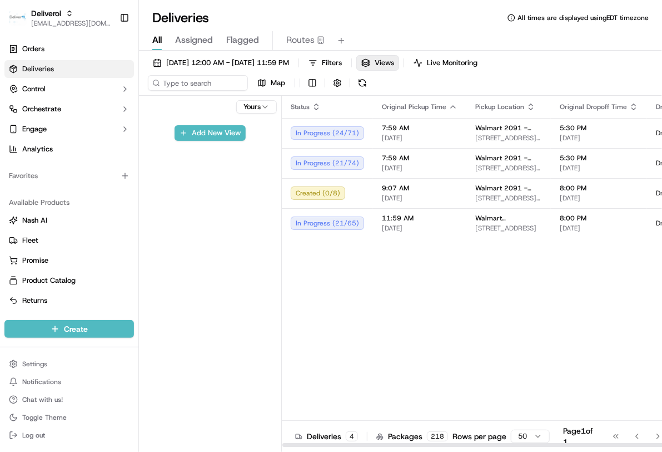
click at [459, 274] on div "Status Original Pickup Time Pickup Location Original Dropoff Time Dropoff Locat…" at bounding box center [598, 272] width 633 height 352
click at [265, 102] on html "Deliverol ali.jan@deliverol.com Toggle Sidebar Orders Deliveries Control Orches…" at bounding box center [331, 226] width 662 height 452
click at [225, 225] on html "Deliverol ali.jan@deliverol.com Toggle Sidebar Orders Deliveries Control Orches…" at bounding box center [331, 226] width 662 height 452
click at [244, 157] on div "Yours Add New View" at bounding box center [210, 285] width 143 height 378
click at [438, 288] on div "Status Original Pickup Time Pickup Location Original Dropoff Time Dropoff Locat…" at bounding box center [598, 272] width 633 height 352
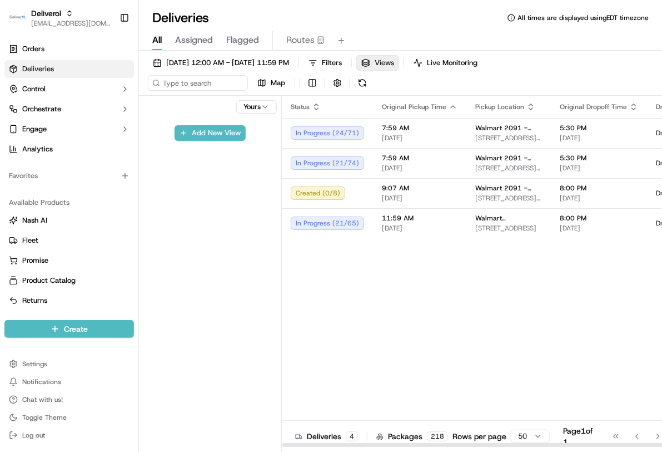
click at [399, 65] on button "Views" at bounding box center [378, 63] width 43 height 16
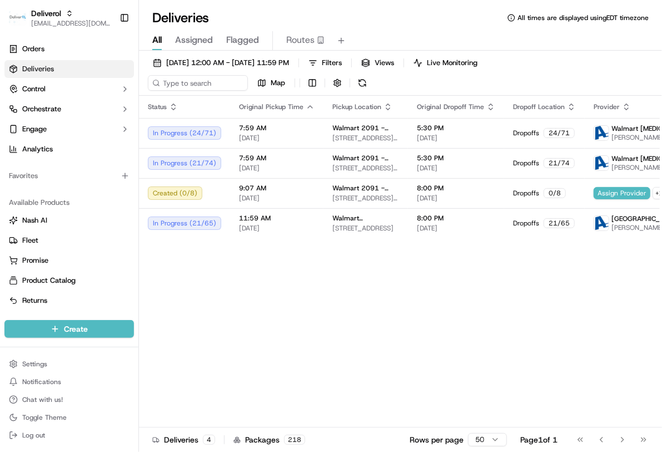
click at [413, 28] on div "All Assigned Flagged Routes" at bounding box center [400, 39] width 523 height 24
click at [467, 290] on div "Status Original Pickup Time Pickup Location Original Dropoff Time Dropoff Locat…" at bounding box center [455, 272] width 633 height 352
click at [269, 87] on button "Map" at bounding box center [272, 83] width 38 height 16
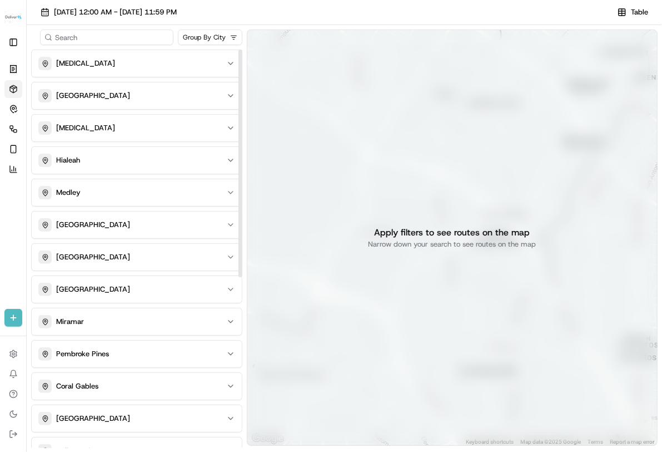
click at [103, 44] on input at bounding box center [106, 37] width 133 height 16
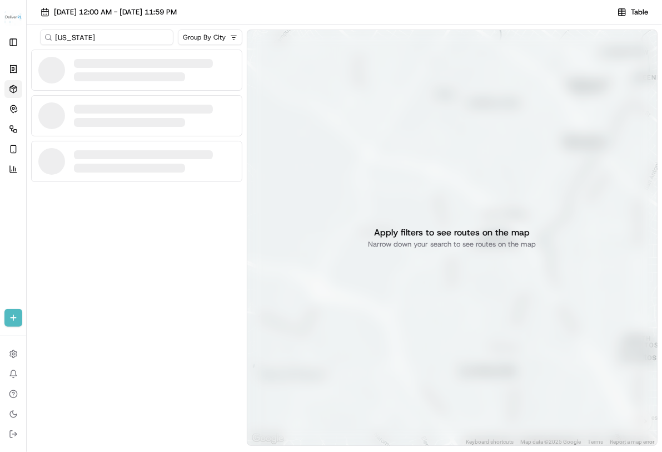
type input "florida"
click at [141, 285] on div at bounding box center [136, 248] width 211 height 398
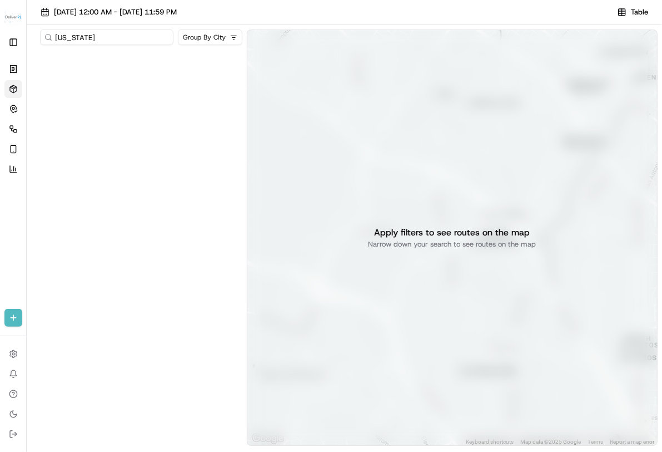
click at [108, 38] on input "florida" at bounding box center [106, 37] width 133 height 16
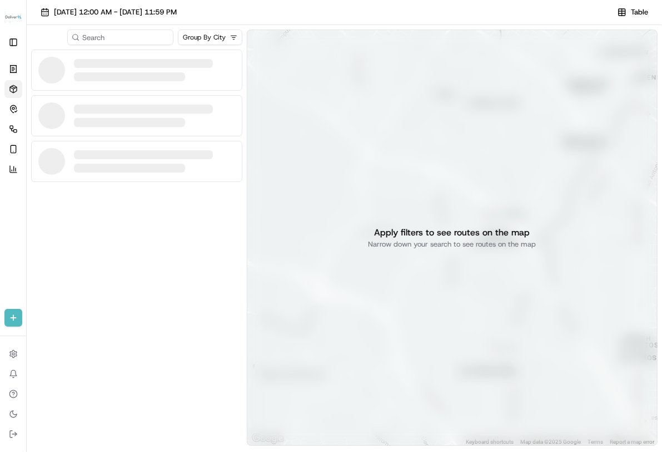
click at [218, 35] on html "Deliverol ali.jan@deliverol.com Toggle Sidebar Orders Deliveries Control Orches…" at bounding box center [331, 226] width 662 height 452
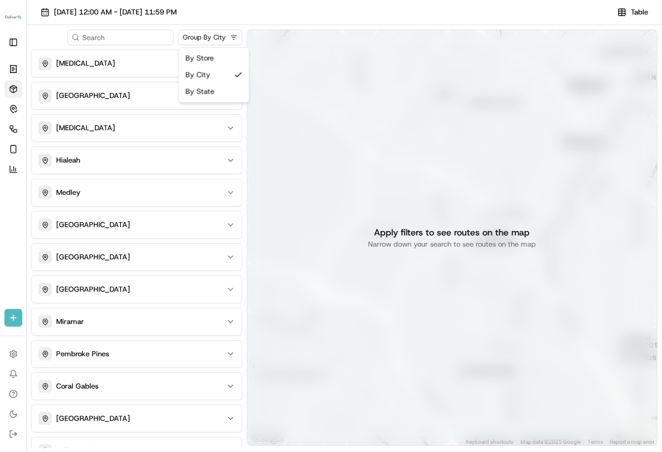
click at [47, 31] on html "Deliverol ali.jan@deliverol.com Toggle Sidebar Orders Deliveries Control Orches…" at bounding box center [331, 226] width 662 height 452
click at [222, 37] on html "Deliverol ali.jan@deliverol.com Toggle Sidebar Orders Deliveries Control Orches…" at bounding box center [331, 226] width 662 height 452
click at [235, 38] on html "Deliverol ali.jan@deliverol.com Toggle Sidebar Orders Deliveries Control Orches…" at bounding box center [331, 226] width 662 height 452
drag, startPoint x: 205, startPoint y: 61, endPoint x: 209, endPoint y: 94, distance: 33.6
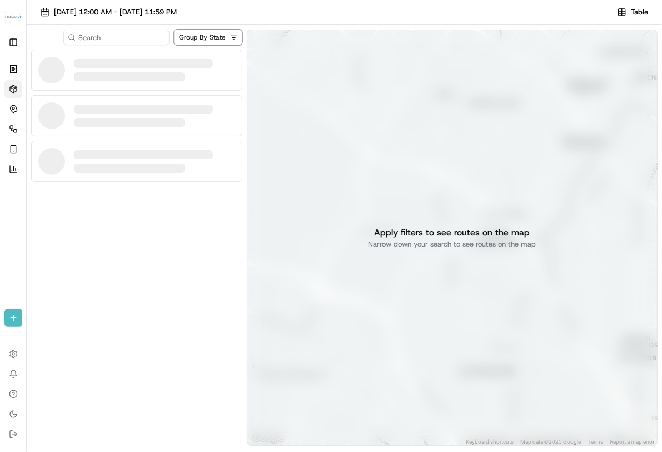
click at [210, 95] on div at bounding box center [136, 115] width 211 height 41
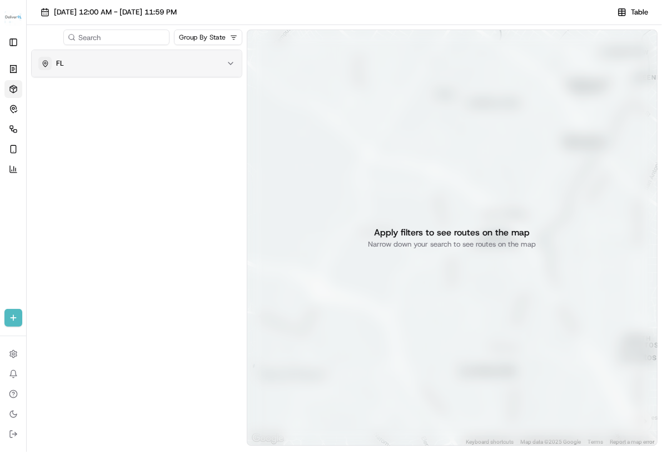
click at [90, 68] on div "FL" at bounding box center [130, 63] width 184 height 13
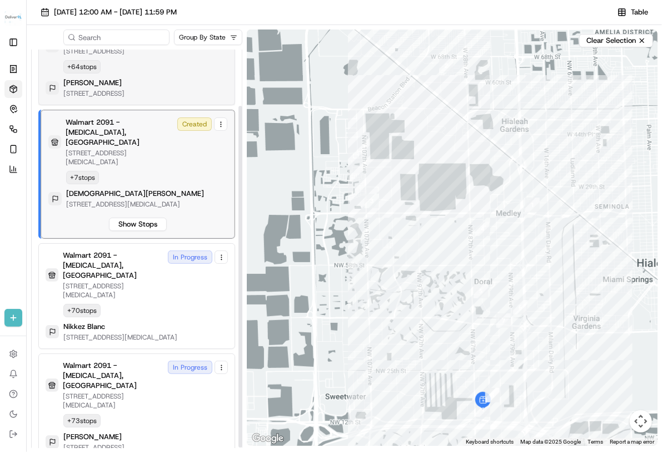
scroll to position [66, 0]
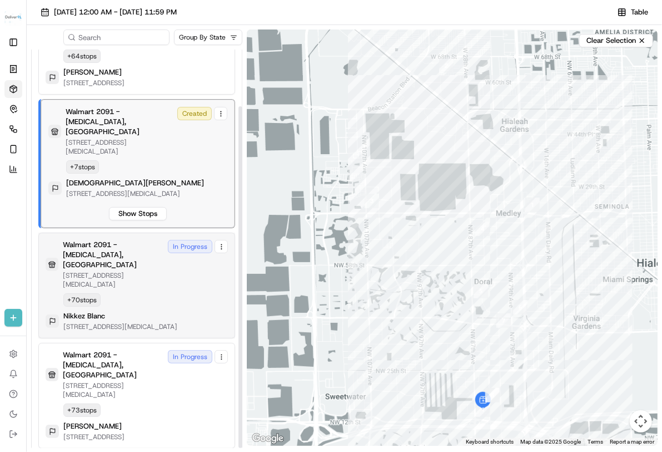
drag, startPoint x: 138, startPoint y: 88, endPoint x: 110, endPoint y: 254, distance: 168.2
click at [125, 77] on div "Claudette Obssaint" at bounding box center [93, 72] width 61 height 10
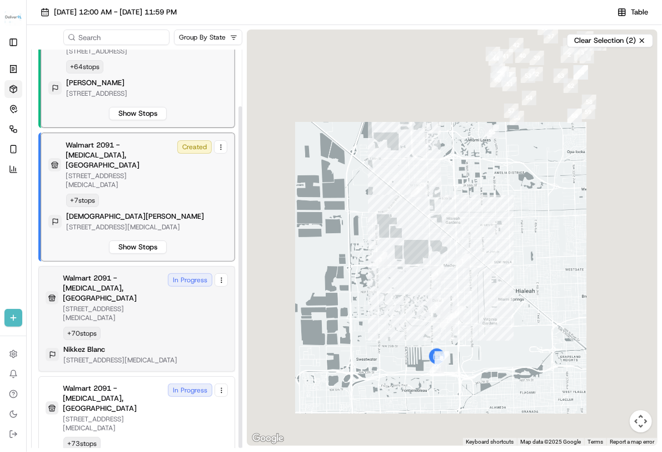
click at [110, 304] on p "8651 NW 13TH TER, DORAL, FL 33126, US" at bounding box center [113, 313] width 101 height 18
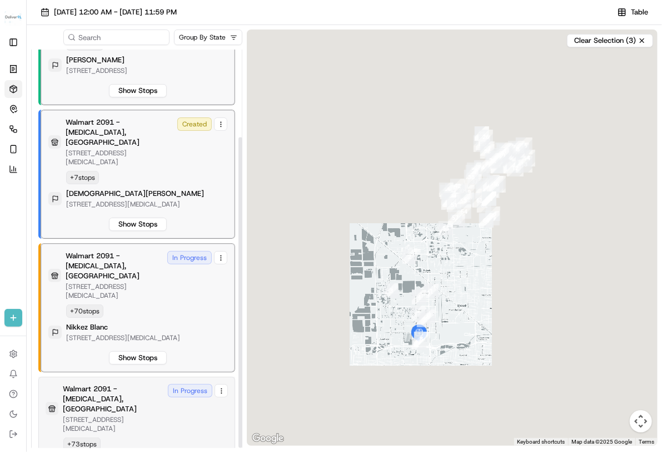
click at [136, 387] on div "Walmart 2091 - Doral, FL 8651 NW 13TH TER, DORAL, FL 33126, US In Progress + 73…" at bounding box center [137, 429] width 182 height 91
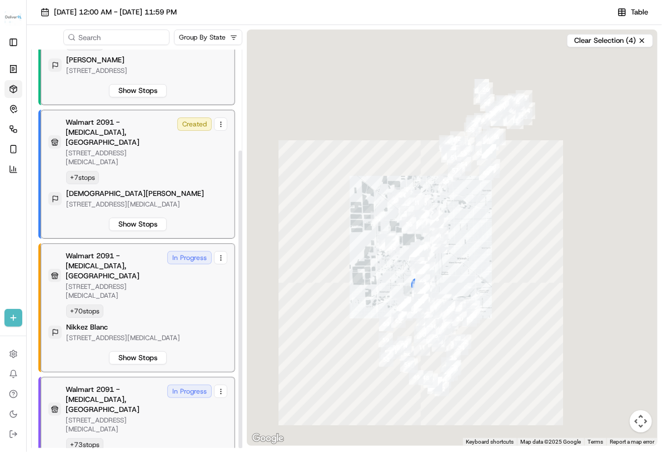
scroll to position [135, 0]
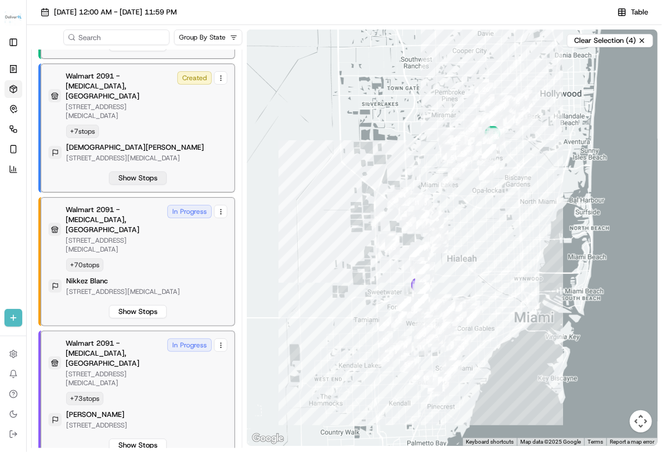
click at [132, 185] on button "Show Stops" at bounding box center [138, 177] width 58 height 13
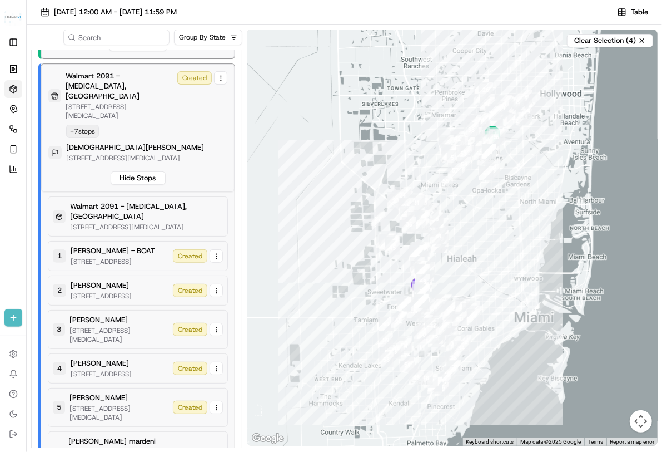
click at [166, 122] on div "Walmart 2091 - Doral, FL 8651 NW 13TH TER, DORAL, FL 33126, US Created + 7 stop…" at bounding box center [137, 127] width 179 height 113
click at [151, 181] on button "Hide Stops" at bounding box center [138, 177] width 55 height 13
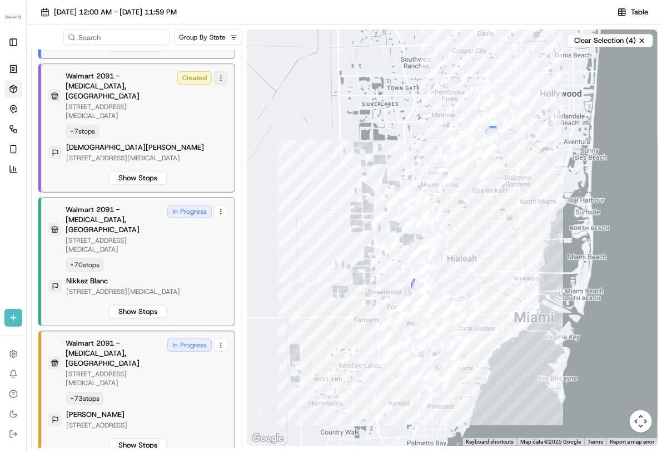
click at [221, 85] on link at bounding box center [220, 77] width 13 height 13
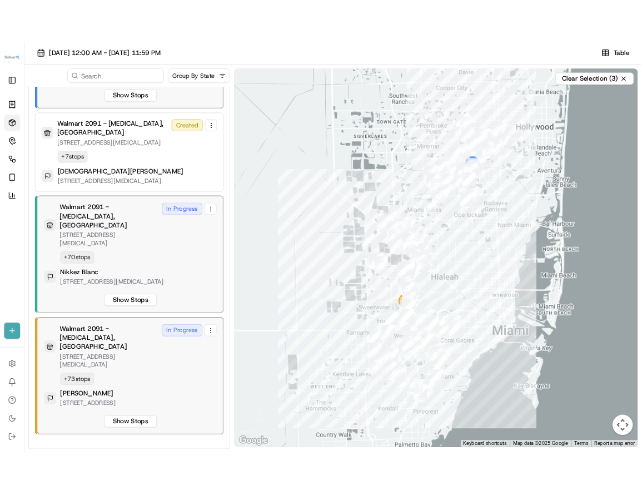
scroll to position [103, 0]
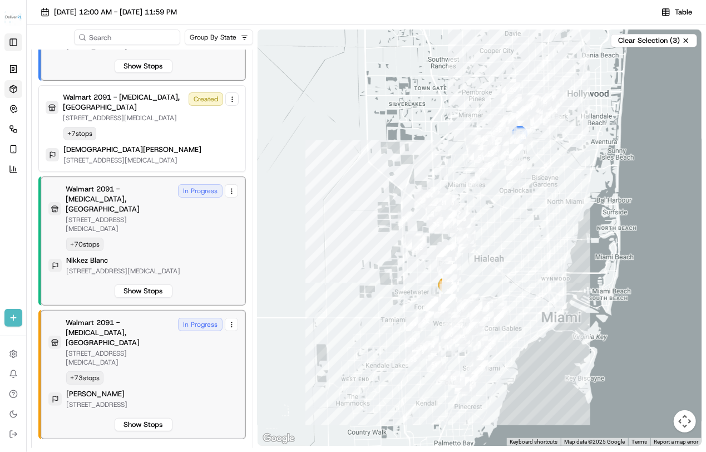
click at [14, 41] on button "Toggle Sidebar" at bounding box center [13, 42] width 18 height 18
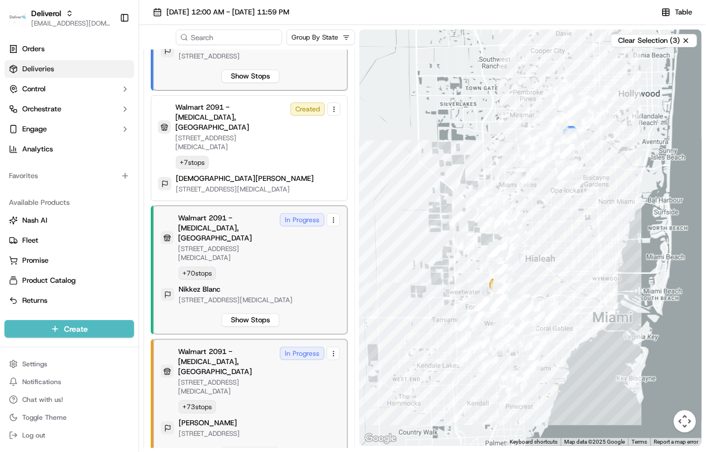
click at [62, 78] on ul "Orders Deliveries Control Orchestrate Engage Analytics" at bounding box center [69, 99] width 130 height 118
click at [66, 68] on link "Deliveries" at bounding box center [69, 69] width 130 height 18
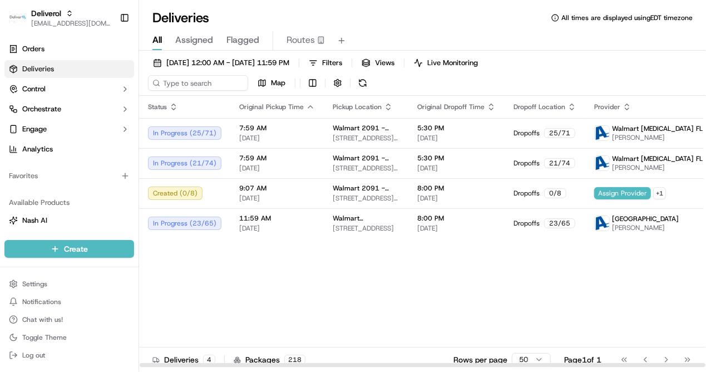
click at [274, 292] on div "Status Original Pickup Time Pickup Location Original Dropoff Time Dropoff Locat…" at bounding box center [455, 231] width 633 height 271
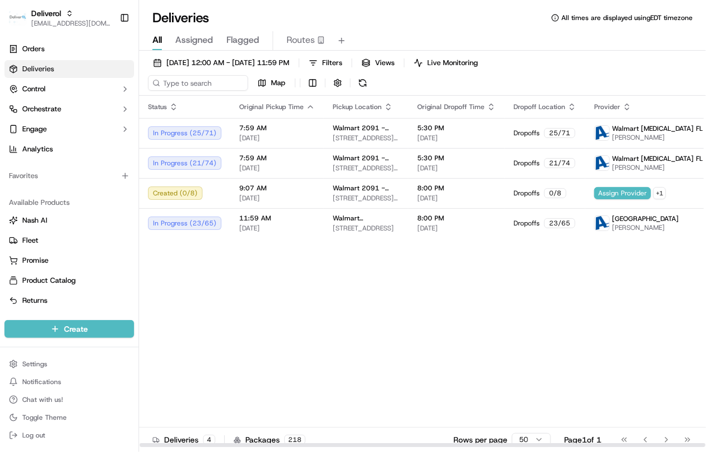
click at [360, 316] on div "Status Original Pickup Time Pickup Location Original Dropoff Time Dropoff Locat…" at bounding box center [455, 272] width 633 height 352
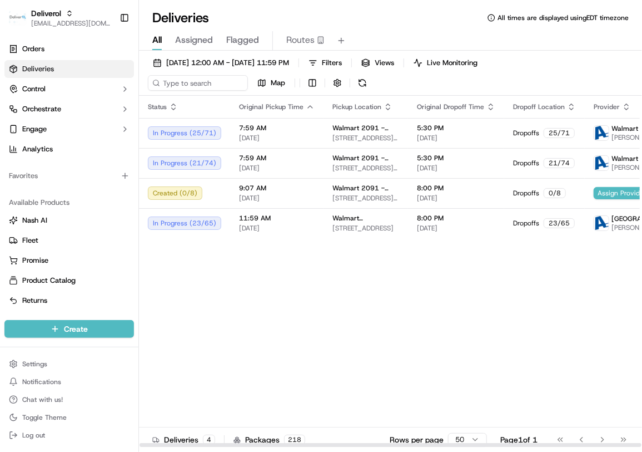
click at [291, 301] on div "Status Original Pickup Time Pickup Location Original Dropoff Time Dropoff Locat…" at bounding box center [455, 272] width 633 height 352
click at [283, 296] on div "Status Original Pickup Time Pickup Location Original Dropoff Time Dropoff Locat…" at bounding box center [455, 272] width 633 height 352
click at [251, 307] on div "Status Original Pickup Time Pickup Location Original Dropoff Time Dropoff Locat…" at bounding box center [455, 272] width 633 height 352
click at [245, 39] on span "Flagged" at bounding box center [242, 39] width 33 height 13
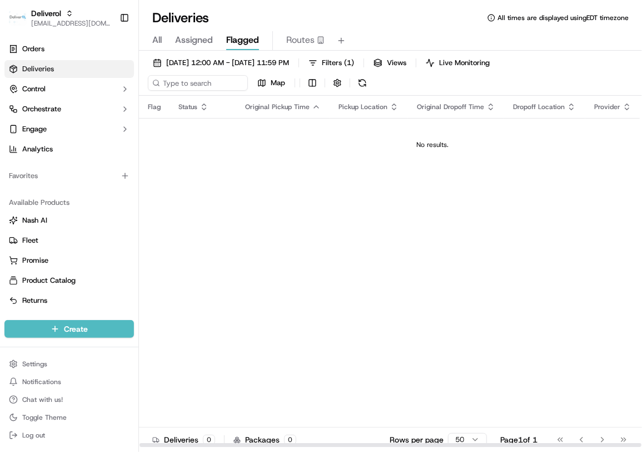
click at [301, 209] on div "Flag Status Original Pickup Time Pickup Location Original Dropoff Time Dropoff …" at bounding box center [432, 272] width 587 height 352
click at [257, 19] on div "Deliveries All times are displayed using EDT timezone" at bounding box center [390, 18] width 503 height 18
click at [365, 259] on div "Flag Status Original Pickup Time Pickup Location Original Dropoff Time Dropoff …" at bounding box center [432, 272] width 587 height 352
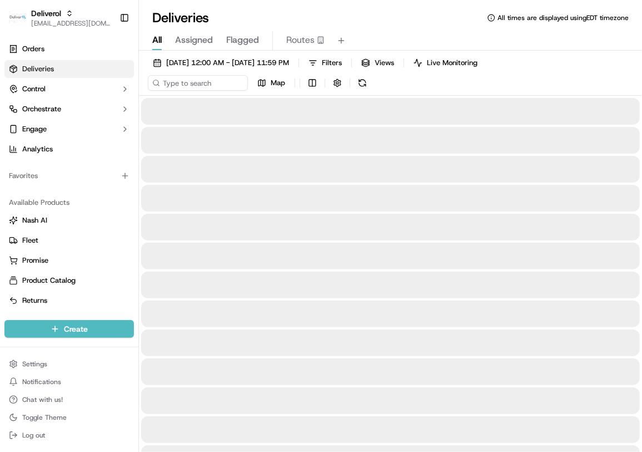
click at [154, 39] on span "All" at bounding box center [156, 39] width 9 height 13
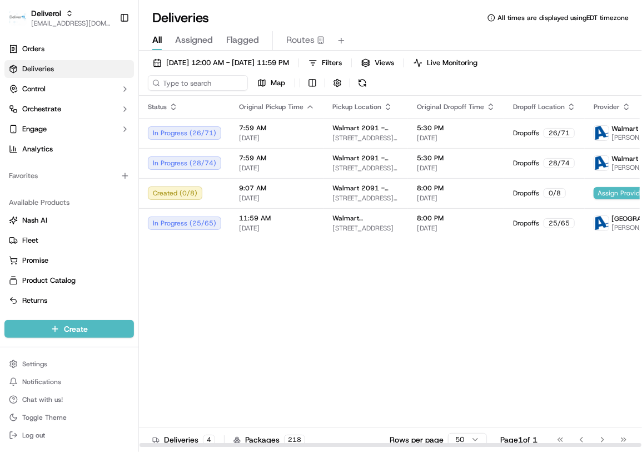
click at [378, 287] on div "Status Original Pickup Time Pickup Location Original Dropoff Time Dropoff Locat…" at bounding box center [479, 272] width 681 height 352
click at [300, 315] on div "Status Original Pickup Time Pickup Location Original Dropoff Time Dropoff Locat…" at bounding box center [479, 272] width 681 height 352
click at [395, 326] on div "Status Original Pickup Time Pickup Location Original Dropoff Time Dropoff Locat…" at bounding box center [479, 272] width 681 height 352
drag, startPoint x: 312, startPoint y: 295, endPoint x: 330, endPoint y: 274, distance: 27.6
click at [313, 295] on div "Status Original Pickup Time Pickup Location Original Dropoff Time Dropoff Locat…" at bounding box center [479, 272] width 681 height 352
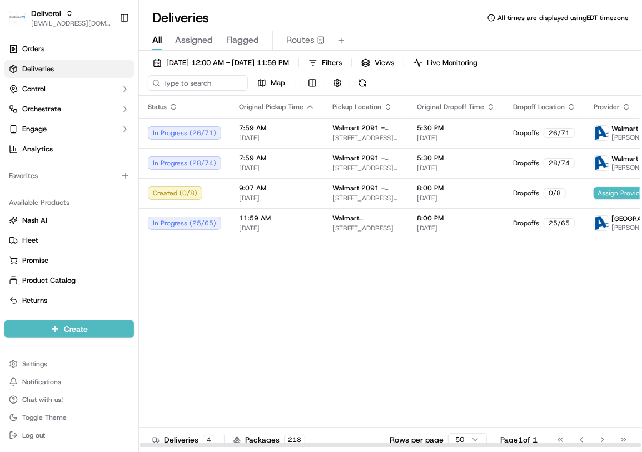
click at [306, 331] on div "Status Original Pickup Time Pickup Location Original Dropoff Time Dropoff Locat…" at bounding box center [479, 272] width 681 height 352
click at [325, 358] on div "Status Original Pickup Time Pickup Location Original Dropoff Time Dropoff Locat…" at bounding box center [479, 272] width 681 height 352
click at [381, 327] on div "Status Original Pickup Time Pickup Location Original Dropoff Time Dropoff Locat…" at bounding box center [479, 272] width 681 height 352
click at [220, 344] on div "Status Original Pickup Time Pickup Location Original Dropoff Time Dropoff Locat…" at bounding box center [479, 272] width 681 height 352
click at [401, 311] on div "Status Original Pickup Time Pickup Location Original Dropoff Time Dropoff Locat…" at bounding box center [479, 272] width 681 height 352
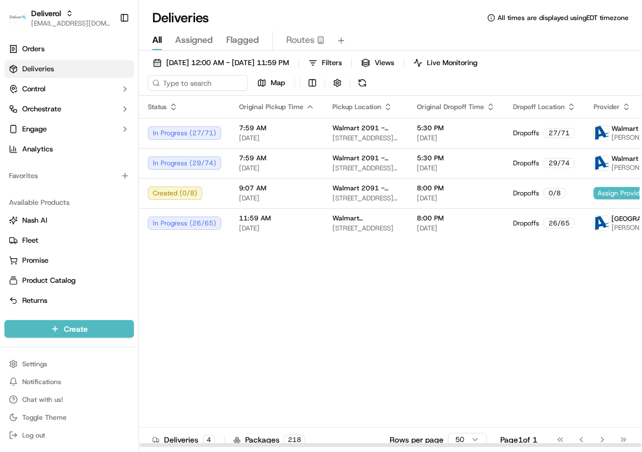
click at [395, 14] on div "Deliveries All times are displayed using EDT timezone" at bounding box center [390, 18] width 503 height 18
